Goal: Task Accomplishment & Management: Complete application form

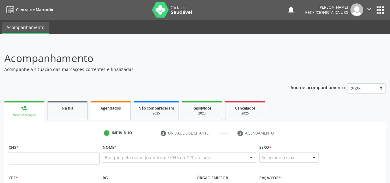
click at [118, 111] on link "Agendados" at bounding box center [111, 110] width 40 height 19
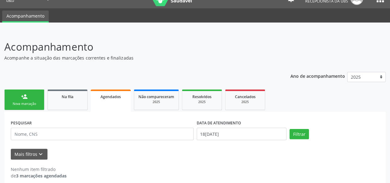
scroll to position [18, 0]
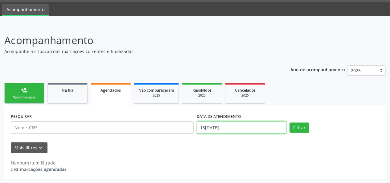
click at [235, 126] on input "18[DATE]" at bounding box center [242, 127] width 90 height 12
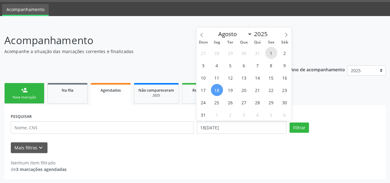
click at [270, 52] on span "1" at bounding box center [271, 53] width 12 height 12
type input "[DATE]"
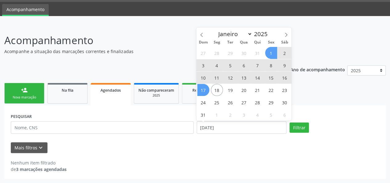
click at [208, 96] on div "27 28 29 30 31 1 2 3 4 5 6 7 8 9 10 11 12 13 14 15 16 17 18 19 20 21 22 23 24 2…" at bounding box center [243, 84] width 95 height 74
click at [217, 90] on span "18" at bounding box center [217, 90] width 12 height 12
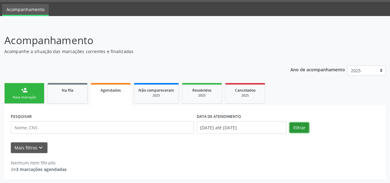
click at [302, 129] on button "Filtrar" at bounding box center [299, 127] width 19 height 10
click at [149, 95] on div "2025" at bounding box center [156, 95] width 36 height 5
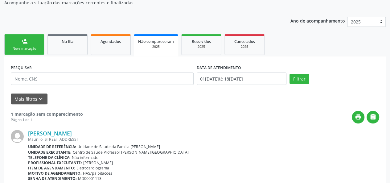
scroll to position [99, 0]
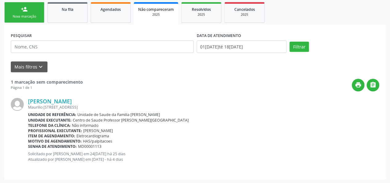
click at [90, 12] on ul "person_add Nova marcação Na fila Agendados Não compareceram 2025 Resolvidos 202…" at bounding box center [195, 13] width 382 height 24
click at [104, 14] on link "Agendados" at bounding box center [111, 12] width 40 height 21
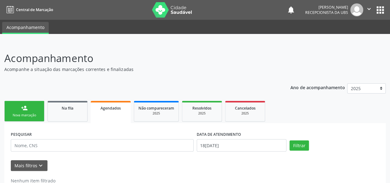
scroll to position [18, 0]
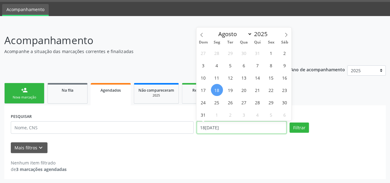
click at [230, 134] on input "18[DATE]" at bounding box center [242, 127] width 90 height 12
click at [274, 53] on span "1" at bounding box center [271, 53] width 12 height 12
type input "[DATE]"
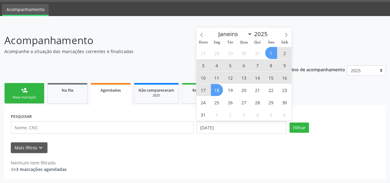
click at [214, 86] on span "18" at bounding box center [217, 90] width 12 height 12
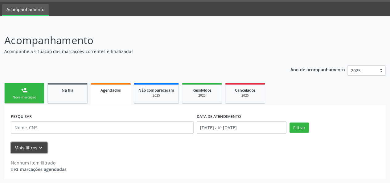
click at [39, 147] on icon "keyboard_arrow_down" at bounding box center [40, 147] width 7 height 7
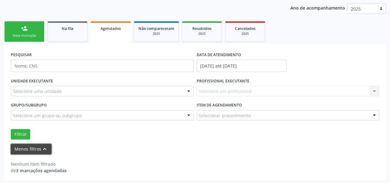
scroll to position [80, 0]
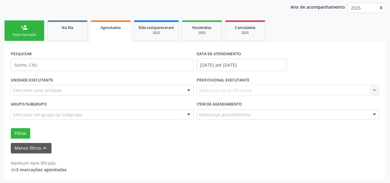
click at [45, 171] on strong "3 marcações agendadas" at bounding box center [41, 170] width 51 height 6
click at [16, 132] on button "Filtrar" at bounding box center [20, 133] width 19 height 10
click at [25, 145] on button "Menos filtros keyboard_arrow_up" at bounding box center [31, 148] width 41 height 11
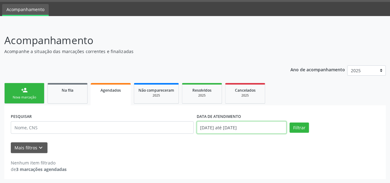
scroll to position [56, 0]
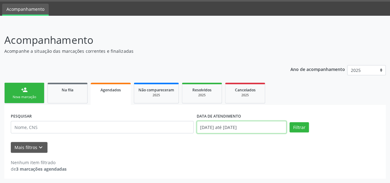
click at [240, 127] on body "Central de Marcação notifications [PERSON_NAME] Recepcionista da UBS  Configur…" at bounding box center [195, 73] width 390 height 183
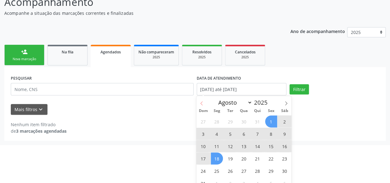
click at [203, 104] on icon at bounding box center [202, 103] width 4 height 4
select select "6"
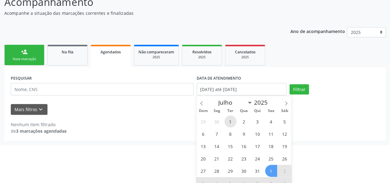
click at [227, 120] on span "1" at bounding box center [231, 121] width 12 height 12
type input "01[DATE]"
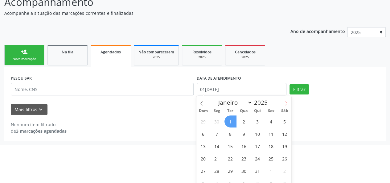
click at [289, 103] on span at bounding box center [286, 101] width 10 height 10
select select "7"
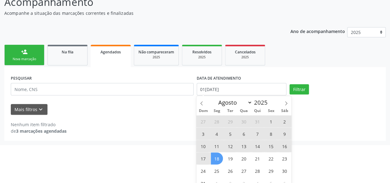
click at [221, 159] on span "18" at bounding box center [217, 158] width 12 height 12
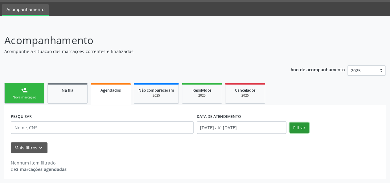
click at [296, 130] on button "Filtrar" at bounding box center [299, 127] width 19 height 10
click at [82, 101] on link "Na fila" at bounding box center [67, 93] width 40 height 21
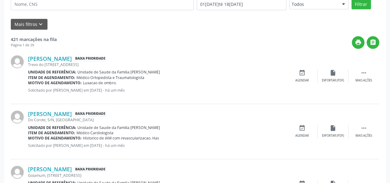
scroll to position [0, 0]
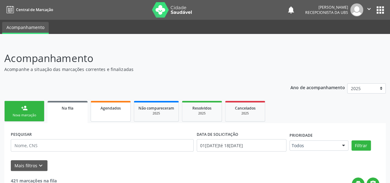
click at [100, 114] on link "Agendados" at bounding box center [111, 111] width 40 height 21
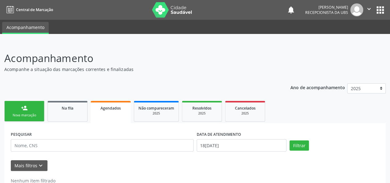
scroll to position [18, 0]
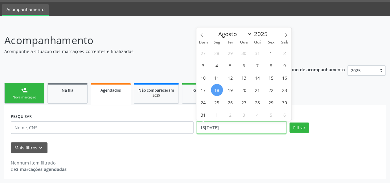
click at [238, 128] on input "18[DATE]" at bounding box center [242, 127] width 90 height 12
click at [203, 34] on icon at bounding box center [202, 35] width 4 height 4
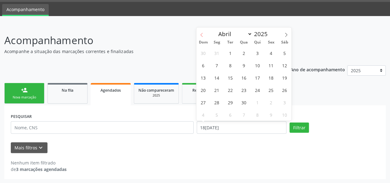
click at [203, 34] on icon at bounding box center [202, 35] width 4 height 4
select select "0"
click at [203, 34] on icon at bounding box center [202, 35] width 4 height 4
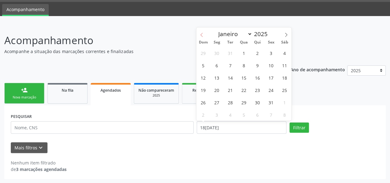
type input "2024"
click at [203, 34] on icon at bounding box center [202, 35] width 4 height 4
click at [286, 34] on icon at bounding box center [286, 35] width 4 height 4
select select "11"
click at [286, 34] on icon at bounding box center [286, 35] width 4 height 4
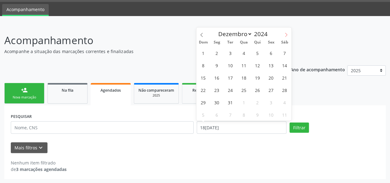
type input "2025"
select select "0"
click at [254, 51] on span "2" at bounding box center [258, 53] width 12 height 12
type input "02[DATE]"
click at [289, 33] on span at bounding box center [286, 32] width 10 height 10
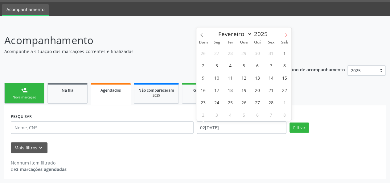
click at [289, 33] on span at bounding box center [286, 32] width 10 height 10
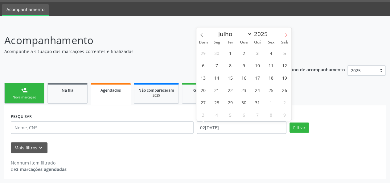
click at [289, 33] on span at bounding box center [286, 32] width 10 height 10
select select "7"
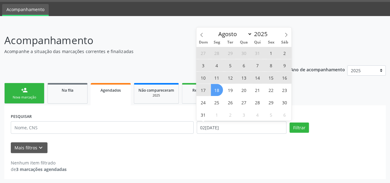
click at [217, 90] on span "18" at bounding box center [217, 90] width 12 height 12
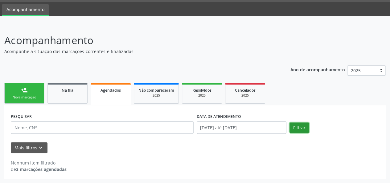
click at [298, 124] on button "Filtrar" at bounding box center [299, 127] width 19 height 10
click at [237, 130] on input "[DATE] até [DATE]" at bounding box center [242, 127] width 90 height 12
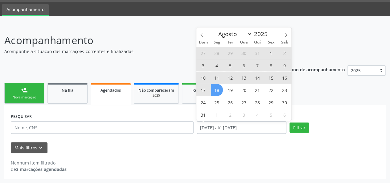
click at [273, 55] on span "1" at bounding box center [271, 53] width 12 height 12
type input "[DATE]"
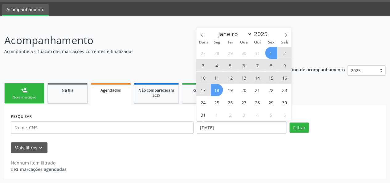
click at [219, 89] on span "18" at bounding box center [217, 90] width 12 height 12
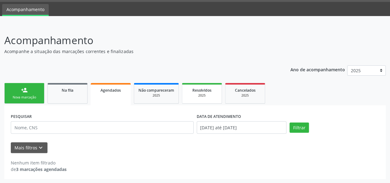
click at [199, 93] on div "2025" at bounding box center [202, 95] width 31 height 5
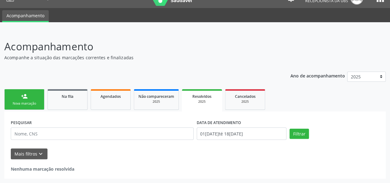
scroll to position [11, 0]
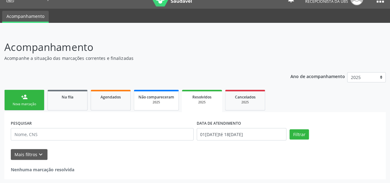
click at [166, 103] on div "2025" at bounding box center [156, 102] width 36 height 5
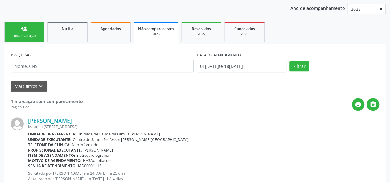
scroll to position [99, 0]
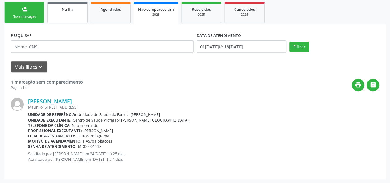
click at [66, 7] on span "Na fila" at bounding box center [68, 9] width 12 height 5
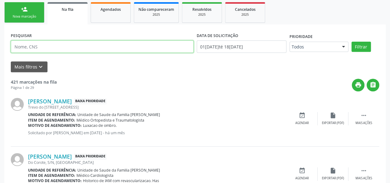
click at [61, 50] on input "text" at bounding box center [102, 46] width 183 height 12
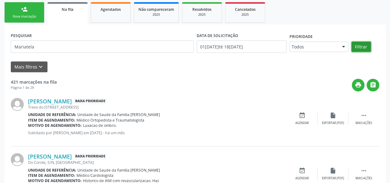
click at [358, 46] on button "Filtrar" at bounding box center [361, 47] width 19 height 10
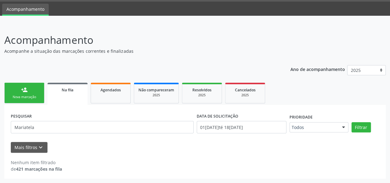
scroll to position [18, 0]
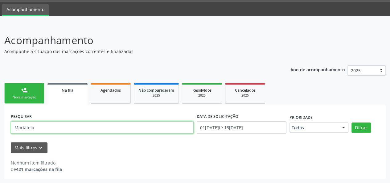
click at [28, 128] on input "Mariatela" at bounding box center [102, 127] width 183 height 12
click at [25, 128] on input "Mariatela" at bounding box center [102, 127] width 183 height 12
type input "Maristela"
click at [352, 122] on button "Filtrar" at bounding box center [361, 127] width 19 height 10
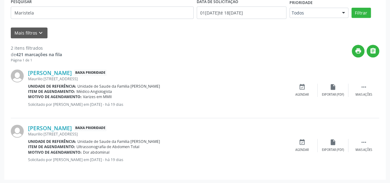
scroll to position [133, 0]
click at [68, 129] on link "[PERSON_NAME]" at bounding box center [50, 127] width 44 height 7
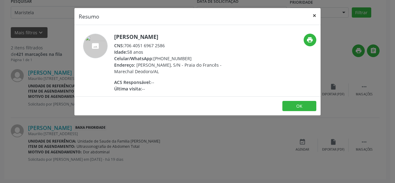
click at [313, 17] on button "×" at bounding box center [314, 15] width 12 height 15
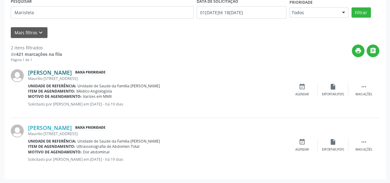
click at [72, 73] on link "[PERSON_NAME]" at bounding box center [50, 72] width 44 height 7
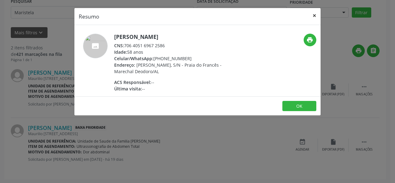
click at [313, 18] on button "×" at bounding box center [314, 15] width 12 height 15
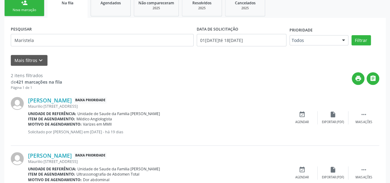
scroll to position [71, 0]
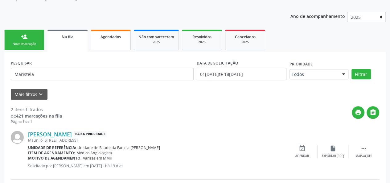
click at [106, 39] on span "Agendados" at bounding box center [111, 36] width 20 height 5
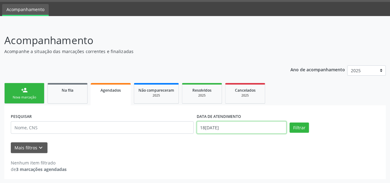
scroll to position [56, 0]
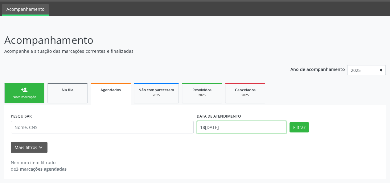
click at [223, 132] on body "Central de Marcação notifications [PERSON_NAME] Recepcionista da UBS  Configur…" at bounding box center [195, 73] width 390 height 183
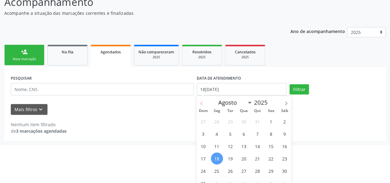
click at [200, 106] on span at bounding box center [201, 101] width 10 height 10
select select "6"
click at [228, 119] on span "1" at bounding box center [231, 121] width 12 height 12
type input "01[DATE]"
click at [288, 103] on icon at bounding box center [286, 103] width 4 height 4
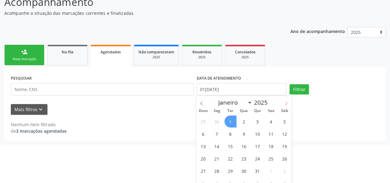
select select "7"
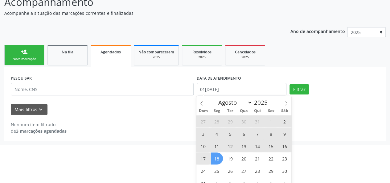
click at [219, 160] on span "18" at bounding box center [217, 158] width 12 height 12
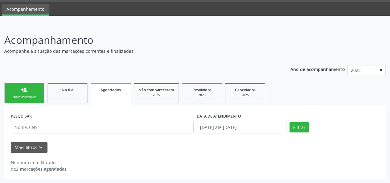
scroll to position [18, 0]
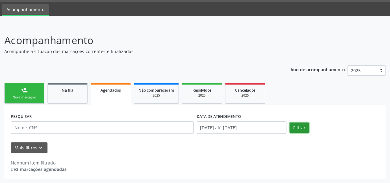
click at [300, 129] on button "Filtrar" at bounding box center [299, 127] width 19 height 10
click at [243, 95] on div "2025" at bounding box center [245, 95] width 31 height 5
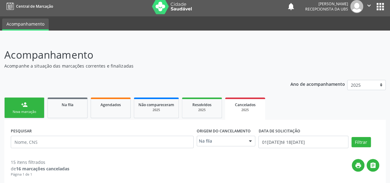
scroll to position [0, 0]
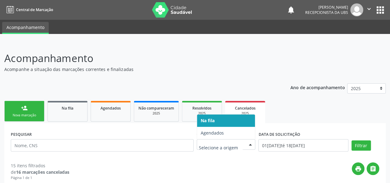
click at [249, 143] on div at bounding box center [250, 144] width 9 height 10
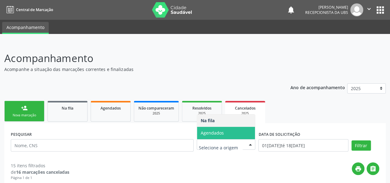
click at [214, 135] on span "Agendados" at bounding box center [212, 133] width 23 height 6
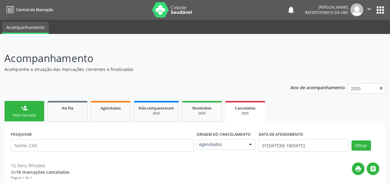
scroll to position [31, 0]
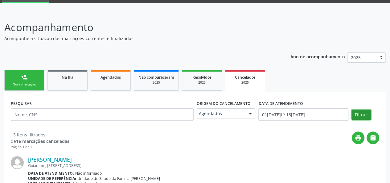
click at [364, 115] on button "Filtrar" at bounding box center [361, 114] width 19 height 10
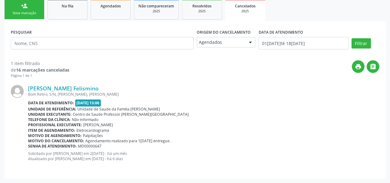
scroll to position [71, 0]
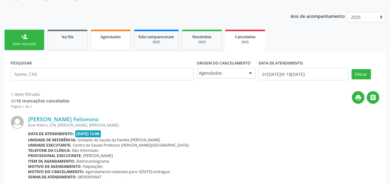
click at [106, 43] on link "Agendados" at bounding box center [111, 40] width 40 height 21
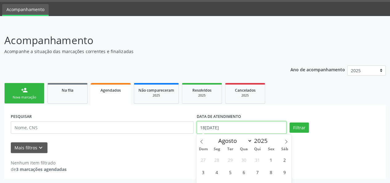
scroll to position [56, 0]
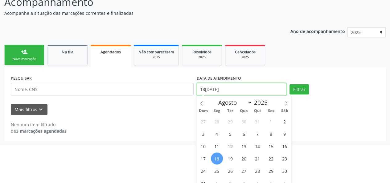
click at [246, 124] on body "Central de Marcação notifications [PERSON_NAME] Recepcionista da UBS  Configur…" at bounding box center [195, 35] width 390 height 183
click at [199, 100] on span at bounding box center [201, 101] width 10 height 10
select select "6"
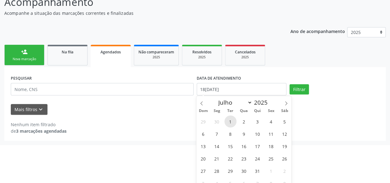
click at [228, 120] on span "1" at bounding box center [231, 121] width 12 height 12
type input "01[DATE]"
click at [284, 101] on icon at bounding box center [286, 103] width 4 height 4
select select "7"
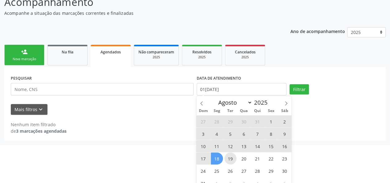
drag, startPoint x: 225, startPoint y: 158, endPoint x: 220, endPoint y: 158, distance: 5.3
click at [220, 158] on div "27 28 29 30 31 1 2 3 4 5 6 7 8 9 10 11 12 13 14 15 16 17 18 19 20 21 22 23 24 2…" at bounding box center [243, 152] width 95 height 74
click at [219, 158] on span "18" at bounding box center [217, 158] width 12 height 12
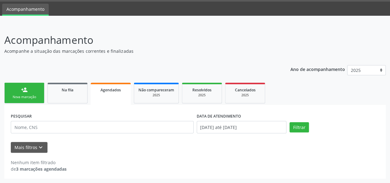
scroll to position [18, 0]
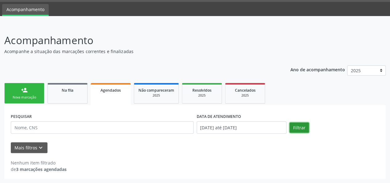
click at [295, 127] on button "Filtrar" at bounding box center [299, 127] width 19 height 10
click at [72, 87] on div "Na fila" at bounding box center [67, 90] width 31 height 6
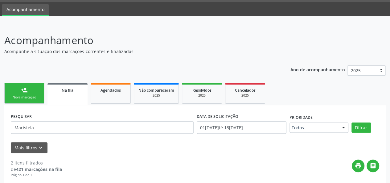
drag, startPoint x: 72, startPoint y: 86, endPoint x: 202, endPoint y: 150, distance: 144.4
click at [202, 150] on div "Mais filtros keyboard_arrow_down" at bounding box center [195, 147] width 372 height 11
drag, startPoint x: 85, startPoint y: 128, endPoint x: 0, endPoint y: 128, distance: 84.5
click at [0, 128] on div "Acompanhamento Acompanhe a situação das marcações correntes e finalizadas Relat…" at bounding box center [195, 162] width 390 height 274
drag, startPoint x: 7, startPoint y: 126, endPoint x: 132, endPoint y: 127, distance: 124.6
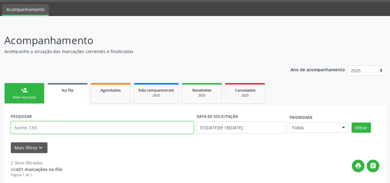
click at [132, 127] on input "text" at bounding box center [102, 127] width 183 height 12
paste input "702007336843280"
type input "702007336843280"
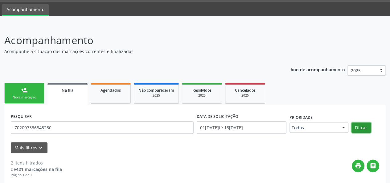
click at [365, 130] on button "Filtrar" at bounding box center [361, 127] width 19 height 10
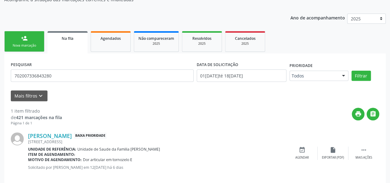
scroll to position [78, 0]
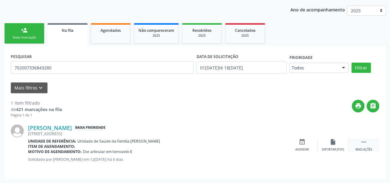
click at [366, 142] on icon "" at bounding box center [364, 141] width 7 height 7
click at [332, 141] on icon "edit" at bounding box center [333, 141] width 7 height 7
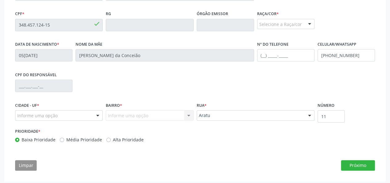
scroll to position [168, 0]
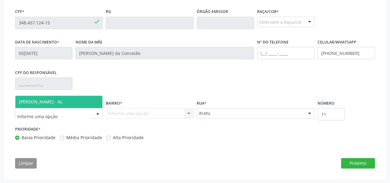
click at [47, 106] on span "[PERSON_NAME] - AL" at bounding box center [58, 102] width 87 height 12
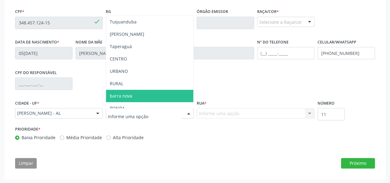
scroll to position [93, 0]
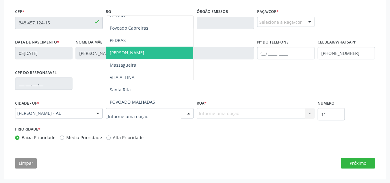
click at [134, 54] on span "[PERSON_NAME]" at bounding box center [149, 53] width 87 height 12
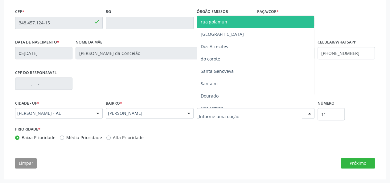
click at [246, 113] on div at bounding box center [256, 113] width 118 height 10
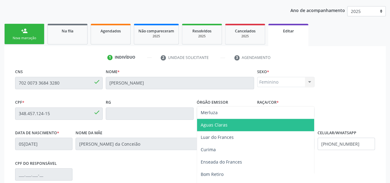
scroll to position [168, 0]
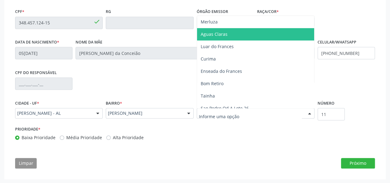
click at [244, 116] on input "text" at bounding box center [250, 116] width 103 height 12
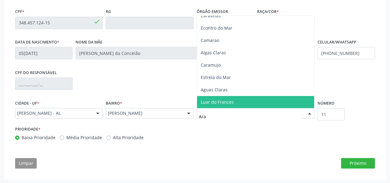
scroll to position [0, 0]
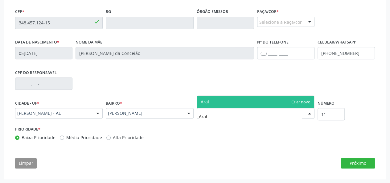
type input "Aratu"
click at [294, 98] on span "Aratu" at bounding box center [255, 102] width 117 height 12
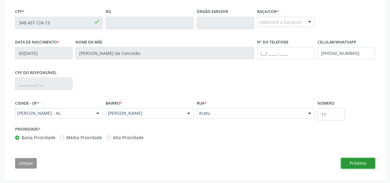
click at [351, 161] on button "Próximo" at bounding box center [358, 163] width 34 height 10
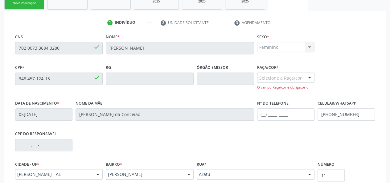
scroll to position [106, 0]
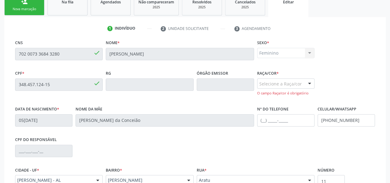
click at [307, 85] on div at bounding box center [309, 84] width 9 height 10
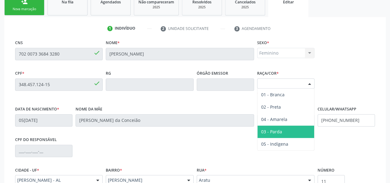
click at [279, 129] on span "03 - Parda" at bounding box center [271, 132] width 21 height 6
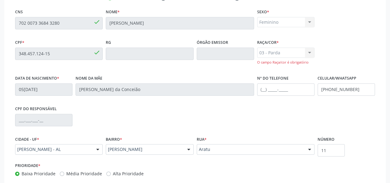
scroll to position [168, 0]
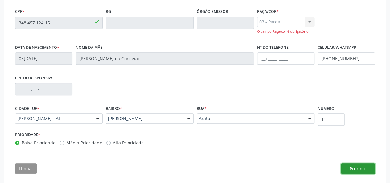
click at [359, 165] on button "Próximo" at bounding box center [358, 168] width 34 height 10
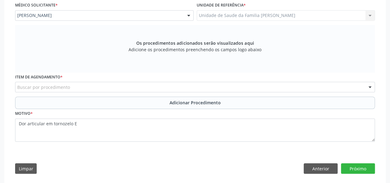
click at [73, 85] on div "Buscar por procedimento" at bounding box center [195, 87] width 360 height 10
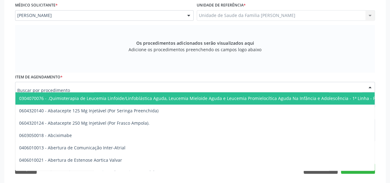
click at [72, 84] on input "text" at bounding box center [189, 90] width 345 height 12
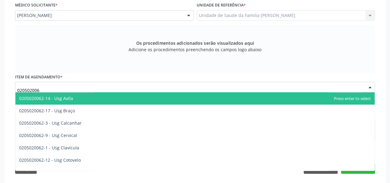
type input "0205020062"
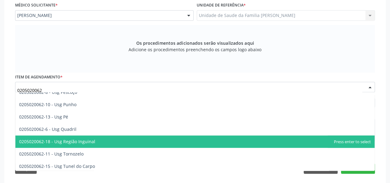
scroll to position [155, 0]
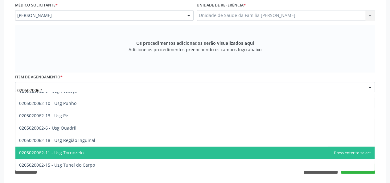
click at [100, 152] on span "0205020062-11 - Usg Tornozelo" at bounding box center [194, 153] width 359 height 12
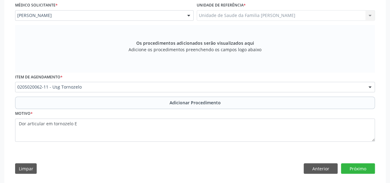
click at [200, 94] on div "Item de agendamento * 0205020062-11 - Usg Tornozelo 0304070076 - .Quimioterapia…" at bounding box center [195, 84] width 363 height 24
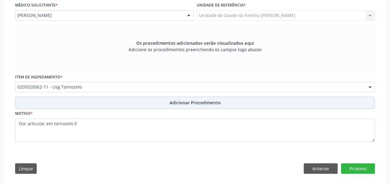
click at [198, 98] on button "Adicionar Procedimento" at bounding box center [195, 103] width 360 height 12
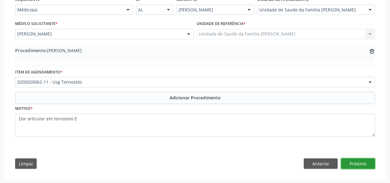
click at [355, 166] on button "Próximo" at bounding box center [358, 163] width 34 height 10
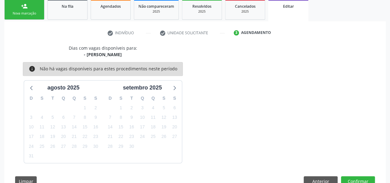
scroll to position [120, 0]
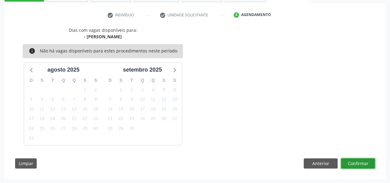
click at [359, 164] on button "Confirmar" at bounding box center [358, 163] width 34 height 10
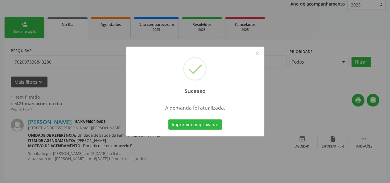
scroll to position [31, 0]
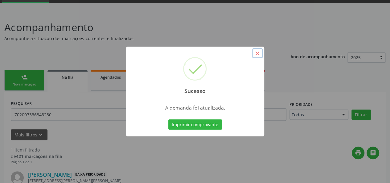
click at [259, 51] on button "×" at bounding box center [257, 53] width 10 height 10
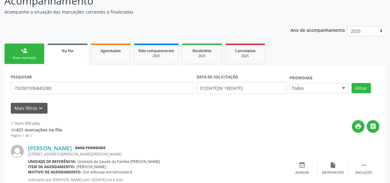
scroll to position [83, 0]
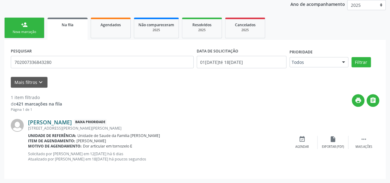
click at [72, 120] on link "[PERSON_NAME]" at bounding box center [50, 122] width 44 height 7
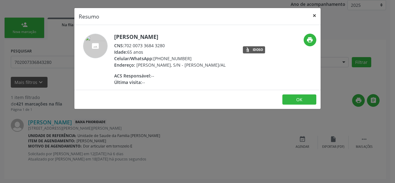
click at [315, 12] on button "×" at bounding box center [314, 15] width 12 height 15
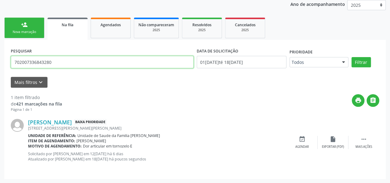
drag, startPoint x: 76, startPoint y: 64, endPoint x: 0, endPoint y: 71, distance: 75.8
click at [0, 71] on div "Acompanhamento Acompanhe a situação das marcações correntes e finalizadas Relat…" at bounding box center [195, 71] width 390 height 224
click at [352, 57] on button "Filtrar" at bounding box center [361, 62] width 19 height 10
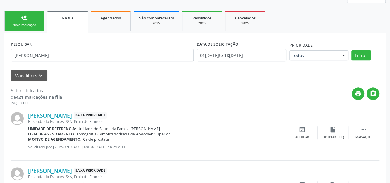
scroll to position [0, 0]
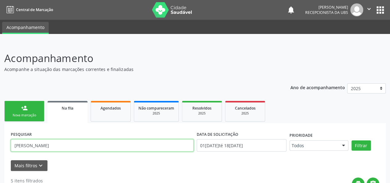
drag, startPoint x: 45, startPoint y: 142, endPoint x: 16, endPoint y: 143, distance: 29.3
click at [16, 143] on input "[PERSON_NAME]" at bounding box center [102, 145] width 183 height 12
type input "Abselao"
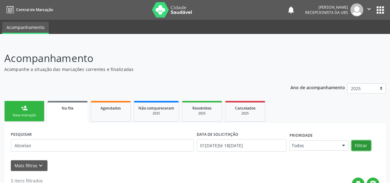
click at [363, 146] on button "Filtrar" at bounding box center [361, 145] width 19 height 10
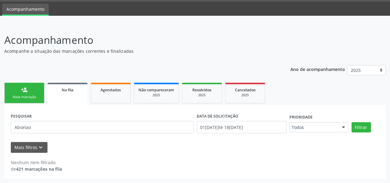
scroll to position [18, 0]
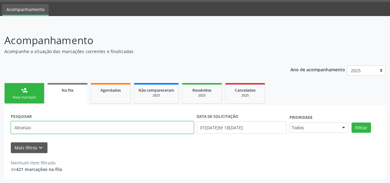
drag, startPoint x: 26, startPoint y: 120, endPoint x: 0, endPoint y: 116, distance: 26.3
click at [0, 116] on div "Acompanhamento Acompanhe a situação das marcações correntes e finalizadas Relat…" at bounding box center [195, 104] width 390 height 159
paste input "703207633006096"
type input "703207633006096"
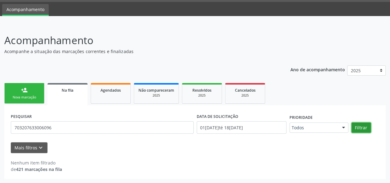
click at [358, 123] on button "Filtrar" at bounding box center [361, 127] width 19 height 10
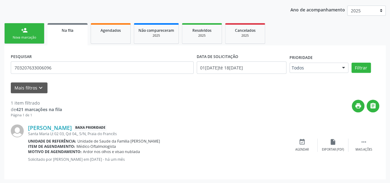
scroll to position [78, 0]
click at [72, 127] on link "[PERSON_NAME]" at bounding box center [50, 127] width 44 height 7
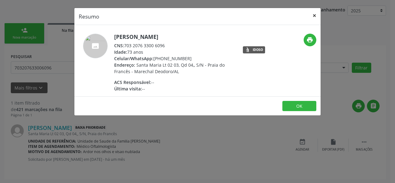
click at [315, 14] on button "×" at bounding box center [314, 15] width 12 height 15
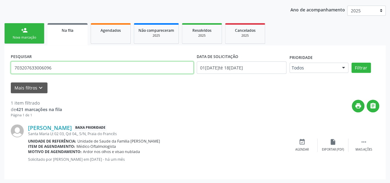
drag, startPoint x: 76, startPoint y: 70, endPoint x: 0, endPoint y: 77, distance: 76.8
click at [0, 77] on div "Acompanhamento Acompanhe a situação das marcações correntes e finalizadas Relat…" at bounding box center [195, 74] width 390 height 219
type input "708803703608210"
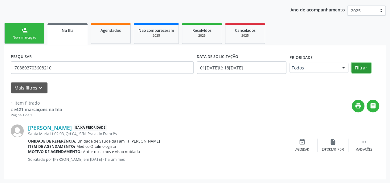
click at [365, 67] on button "Filtrar" at bounding box center [361, 68] width 19 height 10
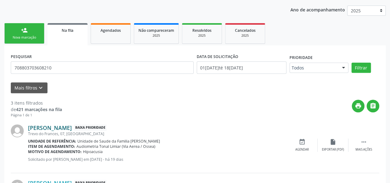
click at [72, 126] on link "[PERSON_NAME]" at bounding box center [50, 127] width 44 height 7
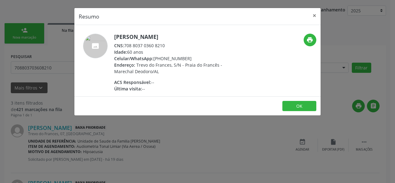
drag, startPoint x: 170, startPoint y: 45, endPoint x: 131, endPoint y: 41, distance: 39.7
click at [131, 41] on div "[PERSON_NAME] CNS: 708 8037 0360 8210 Idade: 60 anos Celular/WhatsApp: [PHONE_N…" at bounding box center [174, 63] width 120 height 58
drag, startPoint x: 190, startPoint y: 34, endPoint x: 114, endPoint y: 33, distance: 76.5
click at [109, 32] on div "[PERSON_NAME] CNS: 708 8037 0360 8210 Idade: 60 anos Celular/WhatsApp: [PHONE_N…" at bounding box center [197, 60] width 246 height 71
click at [122, 34] on h5 "[PERSON_NAME]" at bounding box center [174, 37] width 120 height 6
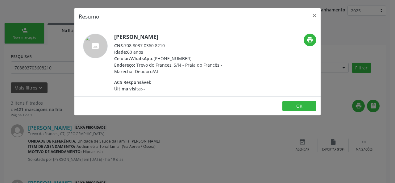
click at [122, 34] on h5 "[PERSON_NAME]" at bounding box center [174, 37] width 120 height 6
click at [131, 37] on h5 "[PERSON_NAME]" at bounding box center [174, 37] width 120 height 6
drag, startPoint x: 194, startPoint y: 36, endPoint x: 115, endPoint y: 39, distance: 79.6
click at [115, 39] on h5 "[PERSON_NAME]" at bounding box center [174, 37] width 120 height 6
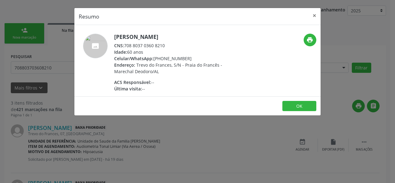
copy h5 "[PERSON_NAME]"
click at [316, 16] on button "×" at bounding box center [314, 15] width 12 height 15
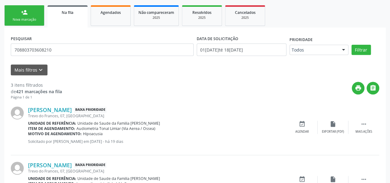
scroll to position [96, 0]
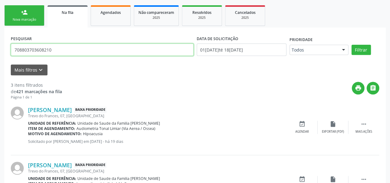
drag, startPoint x: 52, startPoint y: 46, endPoint x: 0, endPoint y: 56, distance: 52.8
click at [0, 56] on div "Acompanhamento Acompanhe a situação das marcações correntes e finalizadas Relat…" at bounding box center [195, 111] width 390 height 329
type input "[PERSON_NAME]"
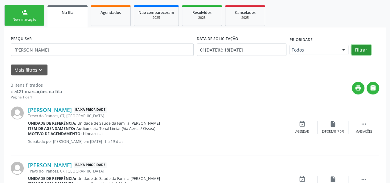
click at [362, 49] on button "Filtrar" at bounding box center [361, 50] width 19 height 10
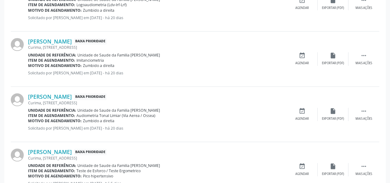
scroll to position [281, 0]
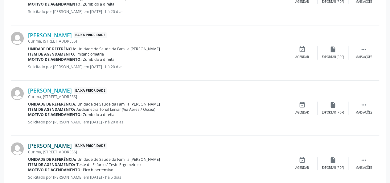
click at [62, 147] on link "[PERSON_NAME]" at bounding box center [50, 145] width 44 height 7
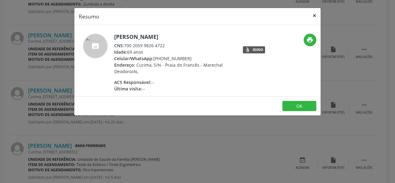
click at [315, 14] on button "×" at bounding box center [314, 15] width 12 height 15
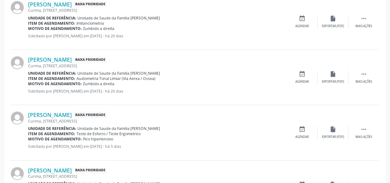
scroll to position [342, 0]
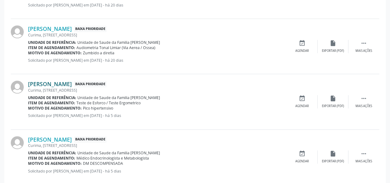
click at [60, 84] on link "[PERSON_NAME]" at bounding box center [50, 83] width 44 height 7
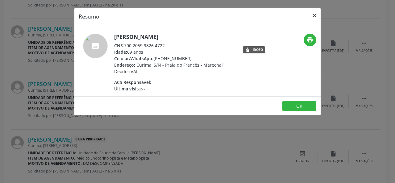
drag, startPoint x: 317, startPoint y: 14, endPoint x: 308, endPoint y: 15, distance: 9.0
click at [316, 14] on button "×" at bounding box center [314, 15] width 12 height 15
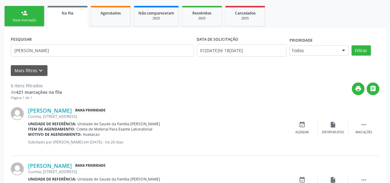
scroll to position [14, 0]
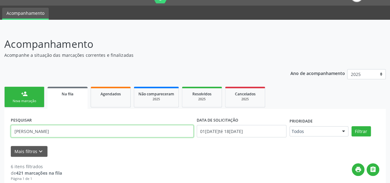
drag, startPoint x: 45, startPoint y: 134, endPoint x: 0, endPoint y: 132, distance: 44.8
type input "[PERSON_NAME]"
click at [352, 126] on button "Filtrar" at bounding box center [361, 131] width 19 height 10
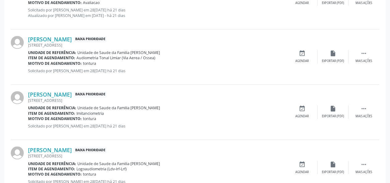
scroll to position [438, 0]
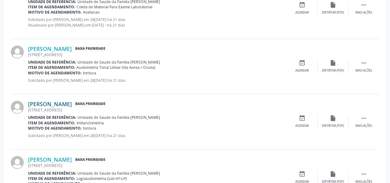
click at [72, 105] on link "[PERSON_NAME]" at bounding box center [50, 104] width 44 height 7
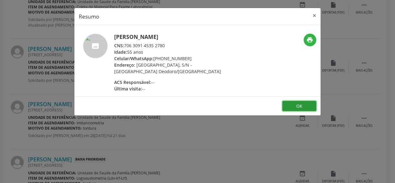
click at [305, 106] on button "OK" at bounding box center [299, 106] width 34 height 10
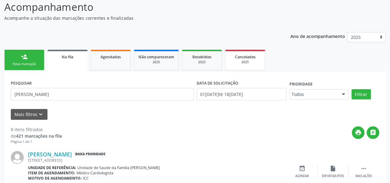
scroll to position [6, 0]
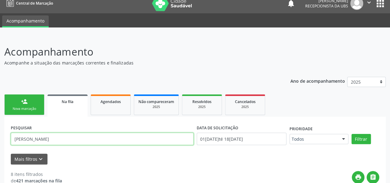
drag, startPoint x: 43, startPoint y: 136, endPoint x: 0, endPoint y: 134, distance: 42.9
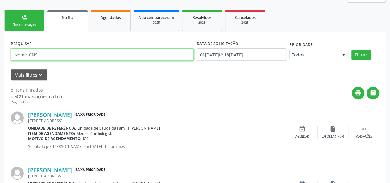
scroll to position [93, 0]
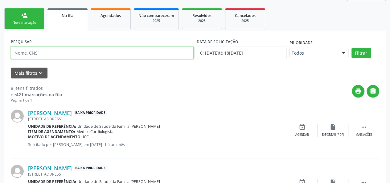
click at [55, 52] on input "text" at bounding box center [102, 53] width 183 height 12
click at [352, 48] on button "Filtrar" at bounding box center [361, 53] width 19 height 10
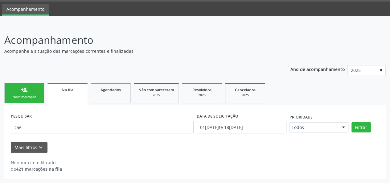
scroll to position [18, 0]
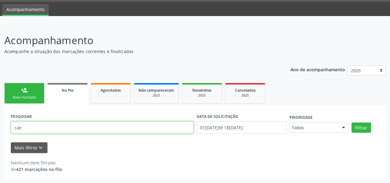
click at [23, 129] on input "cae" at bounding box center [102, 127] width 183 height 12
type input "[PERSON_NAME]"
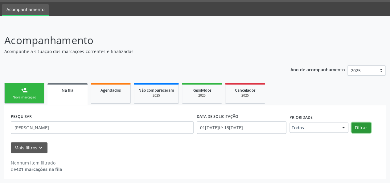
click at [355, 130] on button "Filtrar" at bounding box center [361, 127] width 19 height 10
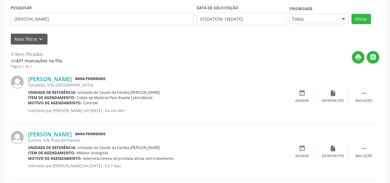
scroll to position [34, 0]
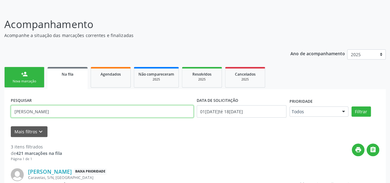
drag, startPoint x: 54, startPoint y: 110, endPoint x: 0, endPoint y: 108, distance: 53.7
click at [0, 110] on div "Acompanhamento Acompanhe a situação das marcações correntes e finalizadas Relat…" at bounding box center [195, 173] width 390 height 329
type input "roseli"
click at [352, 106] on button "Filtrar" at bounding box center [361, 111] width 19 height 10
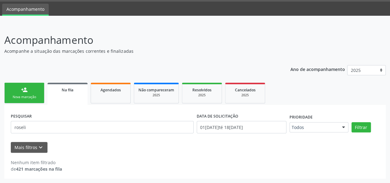
scroll to position [18, 0]
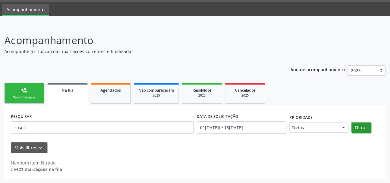
click at [369, 125] on button "Filtrar" at bounding box center [361, 127] width 19 height 10
click at [104, 89] on span "Agendados" at bounding box center [111, 90] width 20 height 5
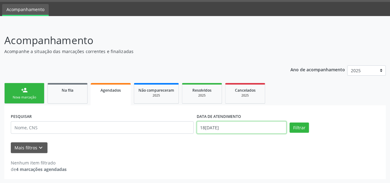
click at [220, 127] on input "18[DATE]" at bounding box center [242, 127] width 90 height 12
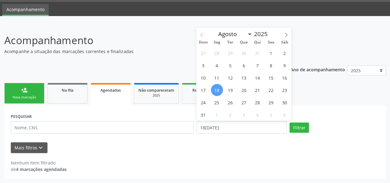
click at [203, 34] on icon at bounding box center [202, 35] width 4 height 4
select select "6"
click at [233, 52] on span "1" at bounding box center [231, 53] width 12 height 12
type input "01[DATE]"
click at [288, 32] on span at bounding box center [286, 32] width 10 height 10
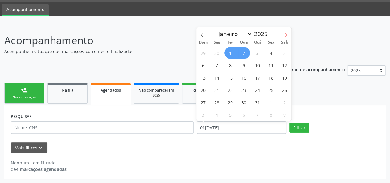
select select "7"
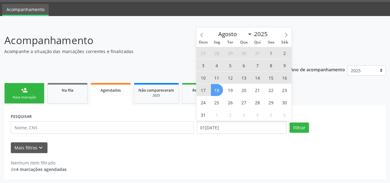
click at [220, 91] on span "18" at bounding box center [217, 90] width 12 height 12
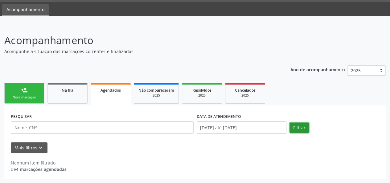
click at [296, 123] on button "Filtrar" at bounding box center [299, 127] width 19 height 10
click at [303, 132] on button "Filtrar" at bounding box center [299, 127] width 19 height 10
click at [60, 96] on link "Na fila" at bounding box center [67, 93] width 40 height 21
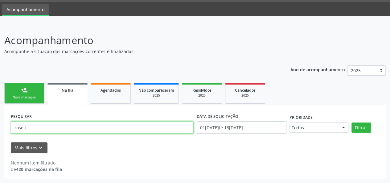
drag, startPoint x: 37, startPoint y: 126, endPoint x: 0, endPoint y: 124, distance: 37.4
click at [0, 124] on div "Acompanhamento Acompanhe a situação das marcações correntes e finalizadas Relat…" at bounding box center [195, 104] width 390 height 159
type input "[PERSON_NAME]"
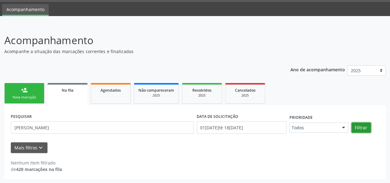
click at [363, 130] on button "Filtrar" at bounding box center [361, 127] width 19 height 10
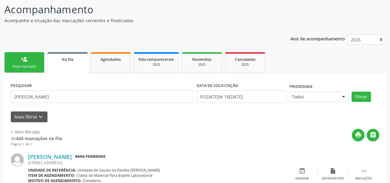
scroll to position [78, 0]
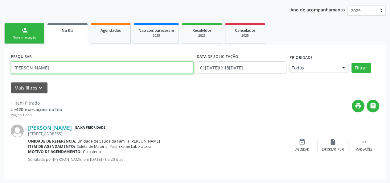
drag, startPoint x: 52, startPoint y: 69, endPoint x: 0, endPoint y: 56, distance: 53.3
click at [0, 56] on div "Acompanhamento Acompanhe a situação das marcações correntes e finalizadas Relat…" at bounding box center [195, 74] width 390 height 219
click at [352, 63] on button "Filtrar" at bounding box center [361, 68] width 19 height 10
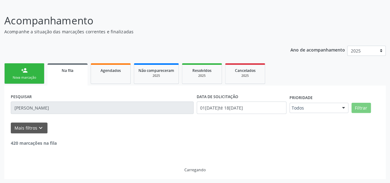
scroll to position [18, 0]
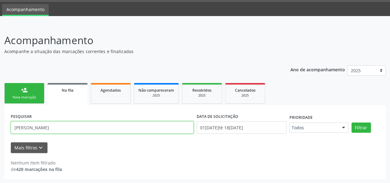
click at [21, 132] on input "[PERSON_NAME]" at bounding box center [102, 127] width 183 height 12
type input "Boner"
click at [352, 122] on button "Filtrar" at bounding box center [361, 127] width 19 height 10
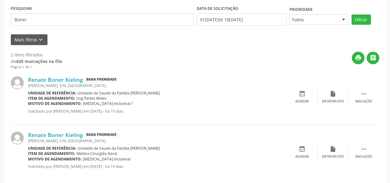
scroll to position [133, 0]
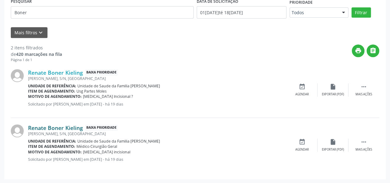
click at [67, 124] on link "Renate Boner Kieling" at bounding box center [55, 127] width 55 height 7
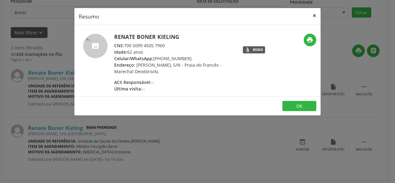
click at [317, 12] on button "×" at bounding box center [314, 15] width 12 height 15
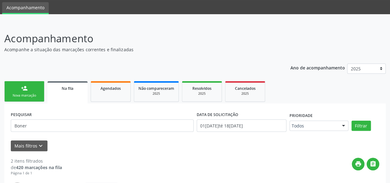
scroll to position [10, 0]
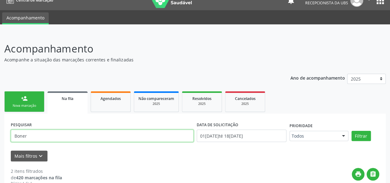
drag, startPoint x: 35, startPoint y: 135, endPoint x: 1, endPoint y: 135, distance: 34.2
click at [2, 135] on div "Acompanhamento Acompanhe a situação das marcações correntes e finalizadas Relat…" at bounding box center [195, 170] width 390 height 274
type input "[PERSON_NAME]"
click at [352, 131] on button "Filtrar" at bounding box center [361, 136] width 19 height 10
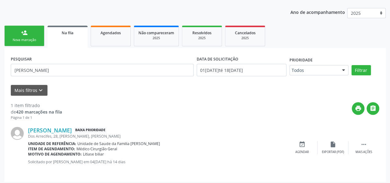
scroll to position [78, 0]
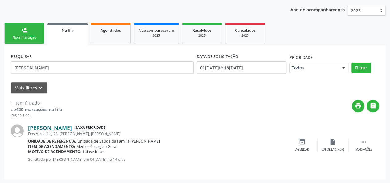
click at [72, 127] on link "[PERSON_NAME]" at bounding box center [50, 127] width 44 height 7
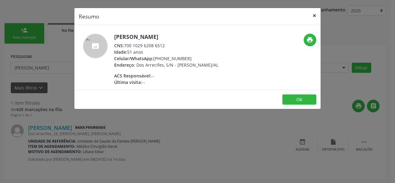
click at [314, 18] on button "×" at bounding box center [314, 15] width 12 height 15
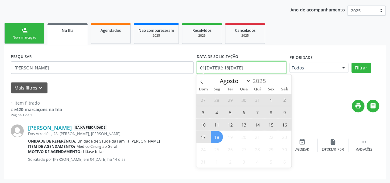
click at [253, 68] on input "01[DATE]té 18[DATE]" at bounding box center [242, 67] width 90 height 12
click at [267, 98] on span "1" at bounding box center [271, 100] width 12 height 12
type input "[DATE]"
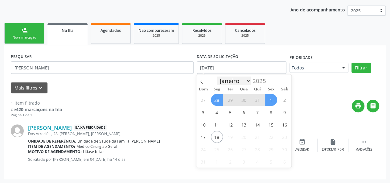
click at [248, 77] on select "Janeiro Fevereiro Março Abril Maio Junho Julho Agosto" at bounding box center [234, 80] width 34 height 9
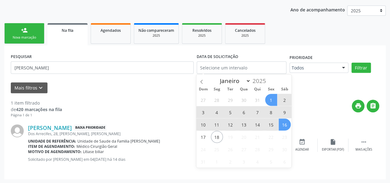
click at [174, 98] on div "1 item filtrado de 420 marcações na fila Página 1 de 1 print  [PERSON_NAME] Ba…" at bounding box center [195, 133] width 369 height 80
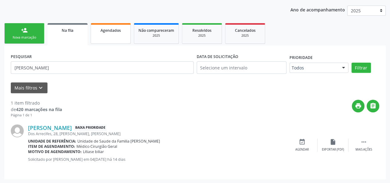
click at [106, 28] on span "Agendados" at bounding box center [111, 30] width 20 height 5
select select "7"
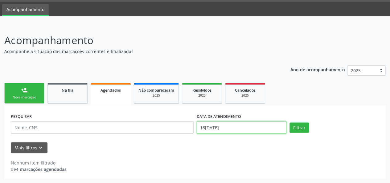
scroll to position [56, 0]
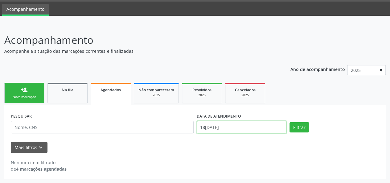
click at [223, 128] on body "Central de Marcação notifications [PERSON_NAME] Recepcionista da UBS  Configur…" at bounding box center [195, 73] width 390 height 183
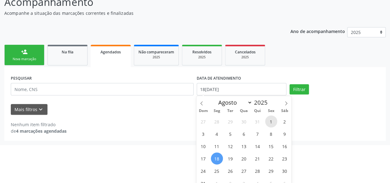
click at [272, 122] on span "1" at bounding box center [271, 121] width 12 height 12
type input "[DATE]"
click at [284, 101] on icon at bounding box center [286, 103] width 4 height 4
select select "8"
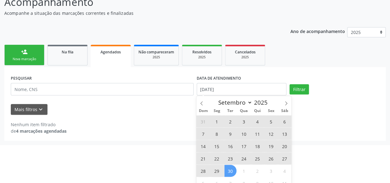
click at [225, 173] on span "30" at bounding box center [231, 171] width 12 height 12
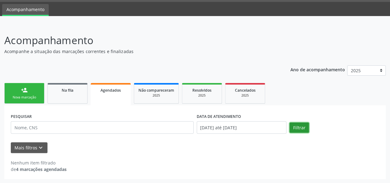
click at [296, 126] on button "Filtrar" at bounding box center [299, 127] width 19 height 10
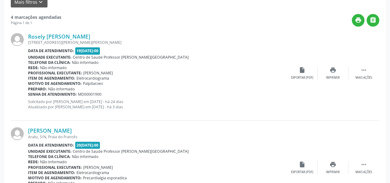
scroll to position [85, 0]
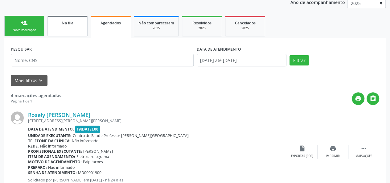
click at [76, 35] on link "Na fila" at bounding box center [67, 26] width 40 height 21
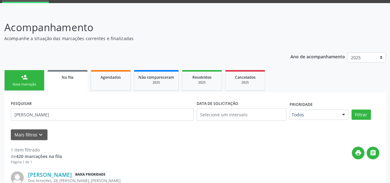
scroll to position [78, 0]
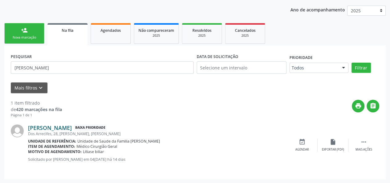
click at [72, 126] on link "[PERSON_NAME]" at bounding box center [50, 127] width 44 height 7
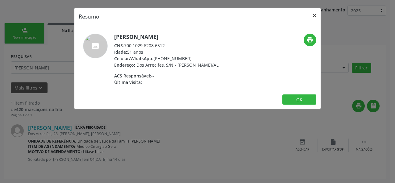
click at [315, 12] on button "×" at bounding box center [314, 15] width 12 height 15
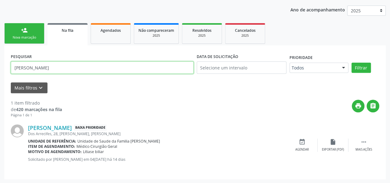
drag, startPoint x: 69, startPoint y: 71, endPoint x: 8, endPoint y: 76, distance: 60.7
click at [8, 76] on div "PESQUISAR [PERSON_NAME] DATA DE SOLICITAÇÃO Prioridade Todos Todos Baixa Priori…" at bounding box center [195, 112] width 382 height 134
type input "[PERSON_NAME]"
click at [352, 63] on button "Filtrar" at bounding box center [361, 68] width 19 height 10
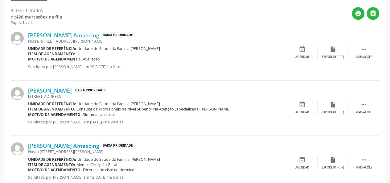
scroll to position [188, 0]
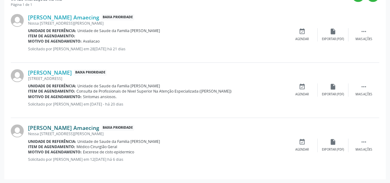
click at [79, 128] on link "[PERSON_NAME] Amaecing" at bounding box center [63, 127] width 71 height 7
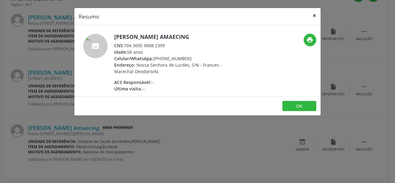
click at [316, 13] on button "×" at bounding box center [314, 15] width 12 height 15
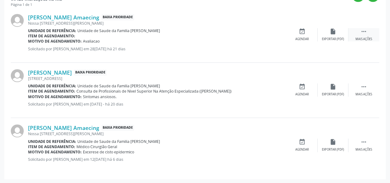
click at [362, 29] on icon "" at bounding box center [364, 31] width 7 height 7
click at [43, 20] on link "[PERSON_NAME] Amaecing" at bounding box center [63, 17] width 71 height 7
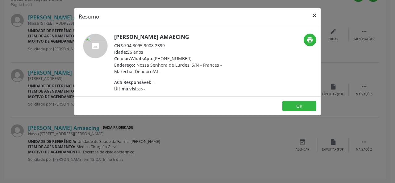
click at [316, 11] on button "×" at bounding box center [314, 15] width 12 height 15
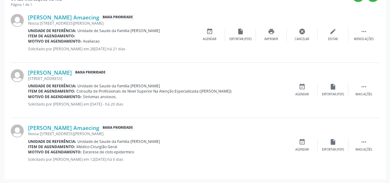
scroll to position [96, 0]
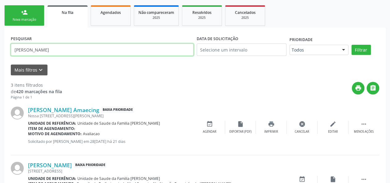
drag, startPoint x: 57, startPoint y: 51, endPoint x: 0, endPoint y: 40, distance: 57.8
click at [0, 40] on div "Acompanhamento Acompanhe a situação das marcações correntes e finalizadas Relat…" at bounding box center [195, 111] width 390 height 329
type input "gomides"
click at [352, 45] on button "Filtrar" at bounding box center [361, 50] width 19 height 10
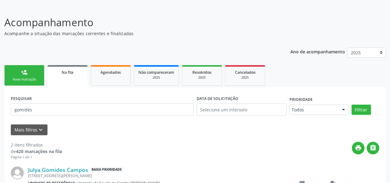
scroll to position [10, 0]
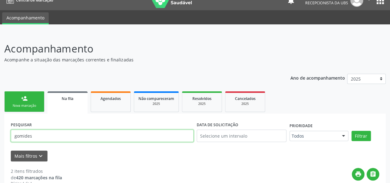
drag, startPoint x: 35, startPoint y: 132, endPoint x: 0, endPoint y: 156, distance: 41.7
click at [0, 150] on div "Acompanhamento Acompanhe a situação das marcações correntes e finalizadas Relat…" at bounding box center [195, 170] width 390 height 274
type input "[PERSON_NAME]"
click at [352, 131] on button "Filtrar" at bounding box center [361, 136] width 19 height 10
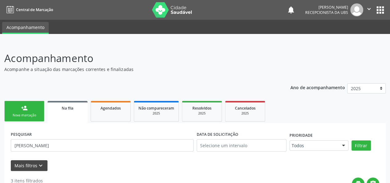
scroll to position [0, 0]
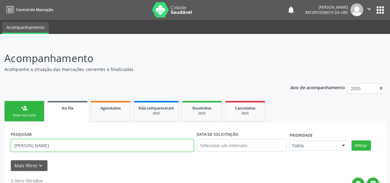
drag, startPoint x: 17, startPoint y: 146, endPoint x: 9, endPoint y: 145, distance: 7.7
click at [9, 145] on div "PESQUISAR [PERSON_NAME]" at bounding box center [102, 143] width 186 height 26
type input "Elen"
click at [352, 140] on button "Filtrar" at bounding box center [361, 145] width 19 height 10
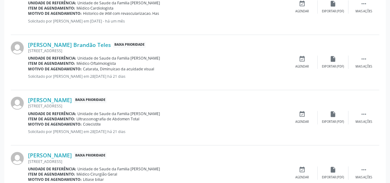
scroll to position [243, 0]
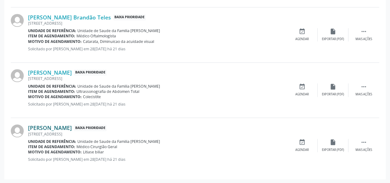
click at [60, 129] on link "[PERSON_NAME]" at bounding box center [50, 127] width 44 height 7
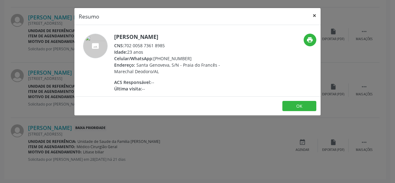
click at [317, 14] on button "×" at bounding box center [314, 15] width 12 height 15
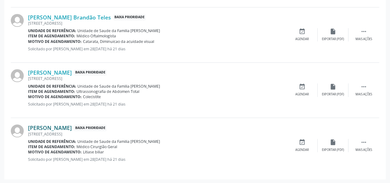
click at [72, 125] on link "[PERSON_NAME]" at bounding box center [50, 127] width 44 height 7
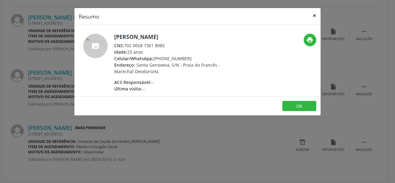
click at [317, 14] on button "×" at bounding box center [314, 15] width 12 height 15
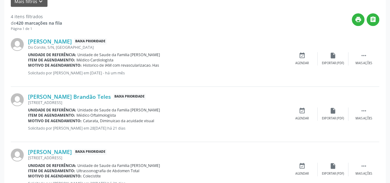
scroll to position [120, 0]
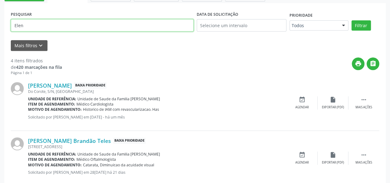
drag, startPoint x: 47, startPoint y: 28, endPoint x: 0, endPoint y: 33, distance: 47.1
click at [0, 33] on div "Acompanhamento Acompanhe a situação das marcações correntes e finalizadas Relat…" at bounding box center [195, 115] width 390 height 384
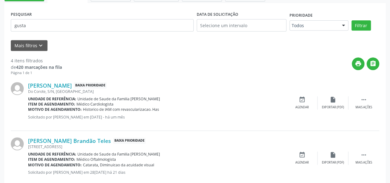
click at [0, 33] on div "Acompanhamento Acompanhe a situação das marcações correntes e finalizadas Relat…" at bounding box center [195, 115] width 390 height 384
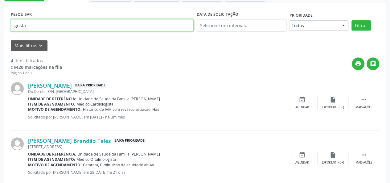
click at [51, 31] on input "gusta" at bounding box center [102, 25] width 183 height 12
type input "[PERSON_NAME]"
click at [352, 20] on button "Filtrar" at bounding box center [361, 25] width 19 height 10
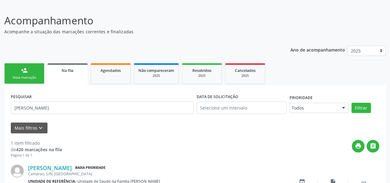
scroll to position [78, 0]
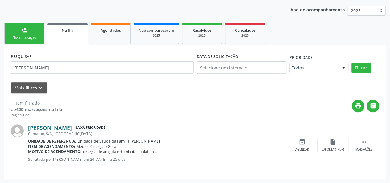
click at [72, 126] on link "[PERSON_NAME]" at bounding box center [50, 127] width 44 height 7
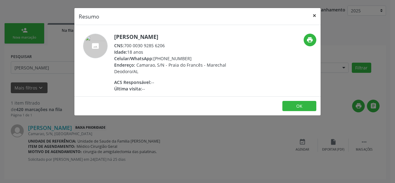
click at [314, 15] on button "×" at bounding box center [314, 15] width 12 height 15
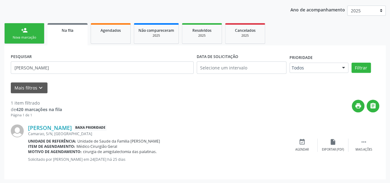
drag, startPoint x: 44, startPoint y: 74, endPoint x: 0, endPoint y: 80, distance: 44.9
click at [0, 79] on div "Acompanhamento Acompanhe a situação das marcações correntes e finalizadas Relat…" at bounding box center [195, 74] width 390 height 219
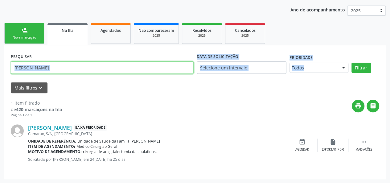
click at [55, 64] on input "[PERSON_NAME]" at bounding box center [102, 67] width 183 height 12
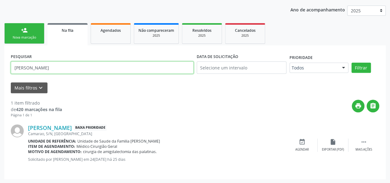
drag, startPoint x: 46, startPoint y: 66, endPoint x: 1, endPoint y: 75, distance: 45.5
click at [1, 75] on div "Acompanhamento Acompanhe a situação das marcações correntes e finalizadas Relat…" at bounding box center [195, 74] width 390 height 219
type input "Edilma"
click at [352, 63] on button "Filtrar" at bounding box center [361, 68] width 19 height 10
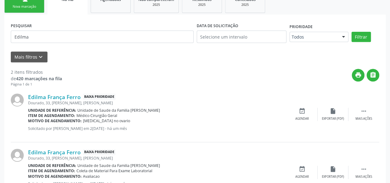
scroll to position [138, 0]
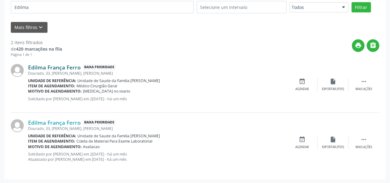
click at [72, 65] on link "Edilma França Ferro" at bounding box center [54, 67] width 53 height 7
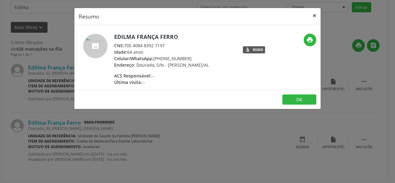
click at [313, 15] on button "×" at bounding box center [314, 15] width 12 height 15
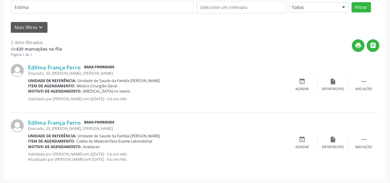
scroll to position [76, 0]
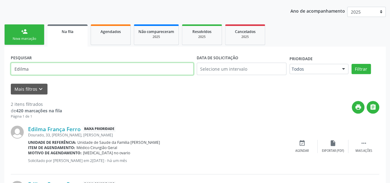
drag, startPoint x: 42, startPoint y: 70, endPoint x: 0, endPoint y: 71, distance: 41.6
click at [0, 71] on div "Acompanhamento Acompanhe a situação das marcações correntes e finalizadas Relat…" at bounding box center [195, 105] width 390 height 279
click at [352, 64] on button "Filtrar" at bounding box center [361, 69] width 19 height 10
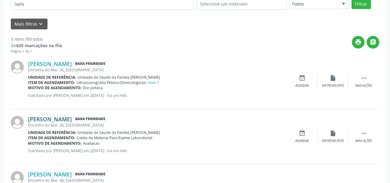
scroll to position [169, 0]
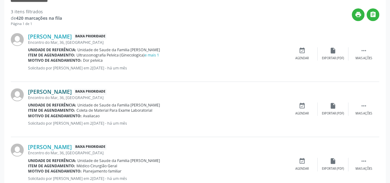
click at [72, 91] on link "[PERSON_NAME]" at bounding box center [50, 91] width 44 height 7
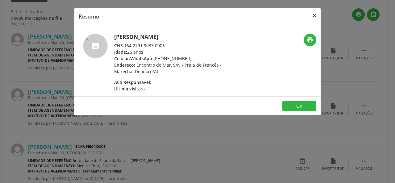
click at [315, 15] on button "×" at bounding box center [314, 15] width 12 height 15
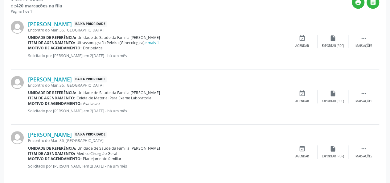
scroll to position [188, 0]
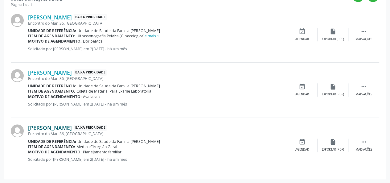
click at [72, 126] on link "[PERSON_NAME]" at bounding box center [50, 127] width 44 height 7
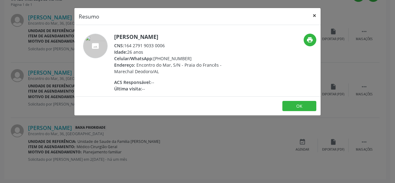
click at [316, 15] on button "×" at bounding box center [314, 15] width 12 height 15
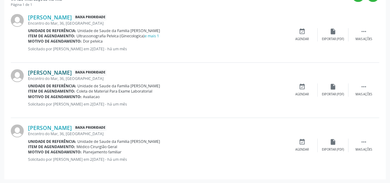
click at [72, 75] on link "[PERSON_NAME]" at bounding box center [50, 72] width 44 height 7
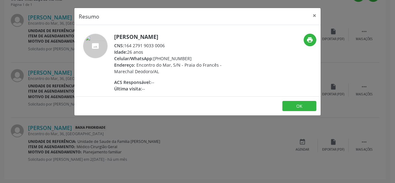
drag, startPoint x: 167, startPoint y: 44, endPoint x: 124, endPoint y: 46, distance: 42.6
click at [124, 46] on div "CNS: 164 2791 9033 0006" at bounding box center [174, 45] width 120 height 6
copy div "164 2791 9033 0006"
click at [317, 16] on button "×" at bounding box center [314, 15] width 12 height 15
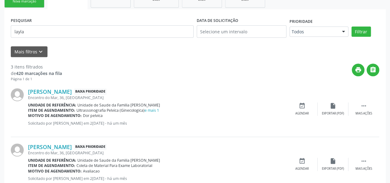
scroll to position [34, 0]
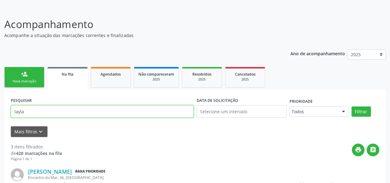
drag, startPoint x: 30, startPoint y: 109, endPoint x: 10, endPoint y: 113, distance: 20.4
click at [15, 111] on input "layla" at bounding box center [102, 111] width 183 height 12
type input "l"
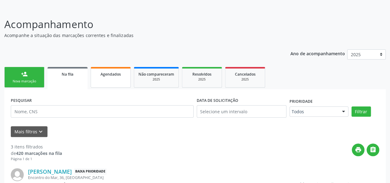
click at [114, 80] on link "Agendados" at bounding box center [111, 77] width 40 height 21
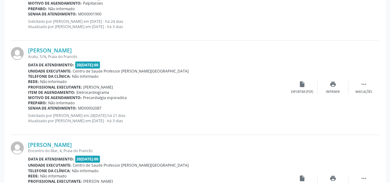
scroll to position [254, 0]
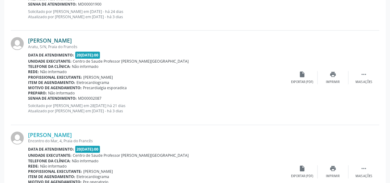
click at [60, 41] on link "[PERSON_NAME]" at bounding box center [50, 40] width 44 height 7
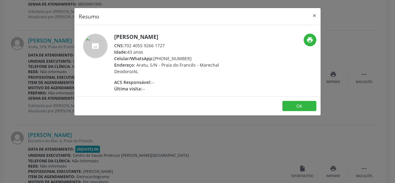
drag, startPoint x: 171, startPoint y: 45, endPoint x: 126, endPoint y: 45, distance: 44.7
click at [126, 45] on div "CNS: 702 4055 9266 1727" at bounding box center [174, 45] width 120 height 6
copy div "702 4055 9266 1727"
click at [315, 13] on button "×" at bounding box center [314, 15] width 12 height 15
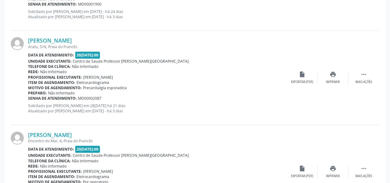
scroll to position [284, 0]
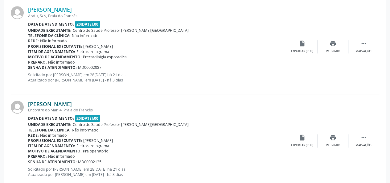
click at [72, 103] on link "[PERSON_NAME]" at bounding box center [50, 104] width 44 height 7
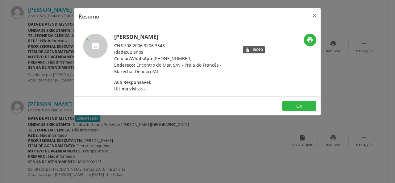
drag, startPoint x: 170, startPoint y: 44, endPoint x: 125, endPoint y: 47, distance: 45.1
click at [125, 47] on div "CNS: 708 2006 9206 3348" at bounding box center [174, 45] width 120 height 6
copy div "708 2006 9206 3348"
click at [315, 18] on button "×" at bounding box center [314, 15] width 12 height 15
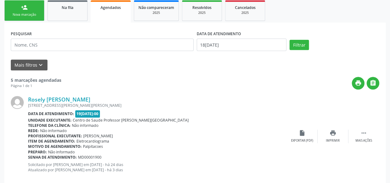
scroll to position [99, 0]
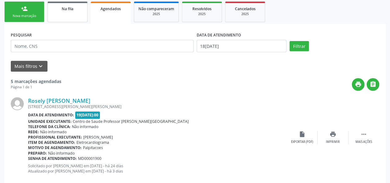
click at [76, 11] on div "Na fila" at bounding box center [67, 8] width 31 height 6
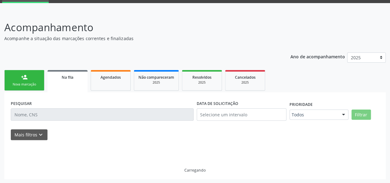
scroll to position [38, 0]
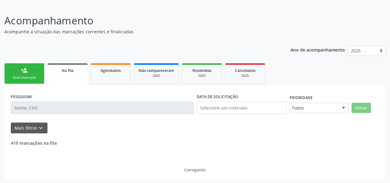
click at [43, 45] on div "Ano de acompanhamento 2025 person_add Nova marcação Na fila Agendados Não compa…" at bounding box center [195, 110] width 382 height 138
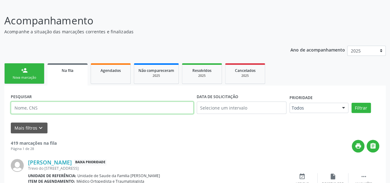
click at [51, 109] on input "text" at bounding box center [102, 107] width 183 height 12
type input "jordy"
click at [352, 103] on button "Filtrar" at bounding box center [361, 108] width 19 height 10
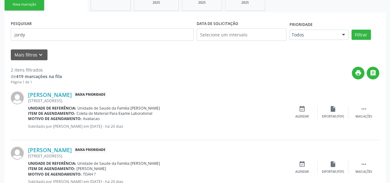
scroll to position [102, 0]
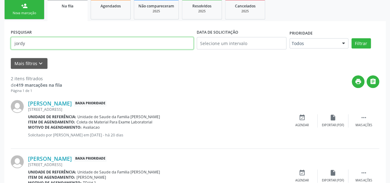
drag, startPoint x: 82, startPoint y: 46, endPoint x: 0, endPoint y: 36, distance: 82.6
click at [0, 36] on div "Acompanhamento Acompanhe a situação das marcações correntes e finalizadas Relat…" at bounding box center [195, 77] width 390 height 274
type input "Janes"
click at [352, 38] on button "Filtrar" at bounding box center [361, 43] width 19 height 10
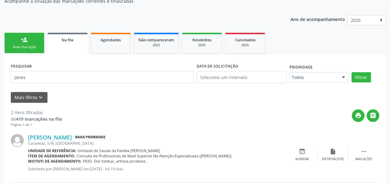
scroll to position [10, 0]
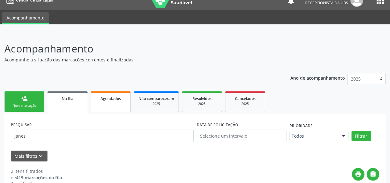
click at [105, 96] on span "Agendados" at bounding box center [111, 98] width 20 height 5
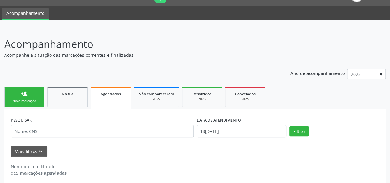
scroll to position [18, 0]
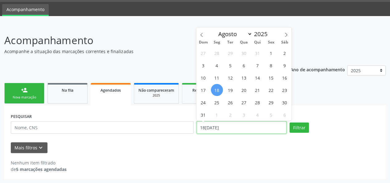
click at [242, 126] on input "18[DATE]" at bounding box center [242, 127] width 90 height 12
click at [271, 56] on span "1" at bounding box center [271, 53] width 12 height 12
type input "[DATE]"
click at [285, 33] on icon at bounding box center [286, 35] width 4 height 4
select select "8"
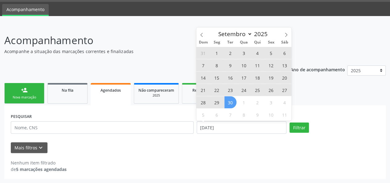
drag, startPoint x: 226, startPoint y: 105, endPoint x: 290, endPoint y: 120, distance: 65.2
click at [226, 105] on span "30" at bounding box center [231, 102] width 12 height 12
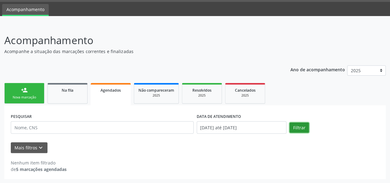
click at [294, 126] on button "Filtrar" at bounding box center [299, 127] width 19 height 10
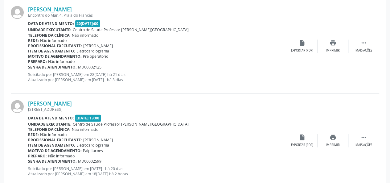
scroll to position [388, 0]
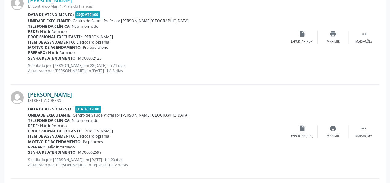
click at [65, 96] on link "[PERSON_NAME]" at bounding box center [50, 94] width 44 height 7
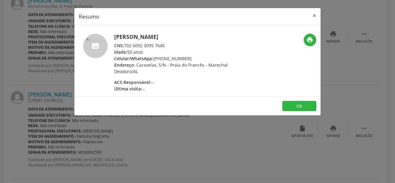
drag, startPoint x: 168, startPoint y: 44, endPoint x: 126, endPoint y: 43, distance: 42.0
click at [126, 43] on div "CNS: 702 6092 3095 7645" at bounding box center [174, 45] width 120 height 6
copy div "702 6092 3095 7645"
click at [318, 15] on button "×" at bounding box center [314, 15] width 12 height 15
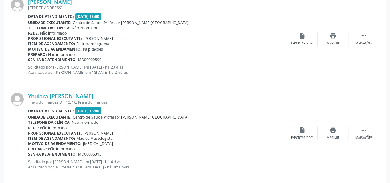
scroll to position [487, 0]
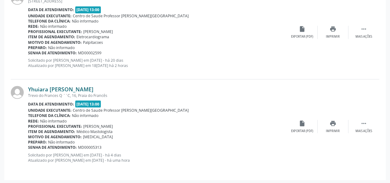
click at [44, 87] on link "Yhuiara [PERSON_NAME]" at bounding box center [60, 89] width 65 height 7
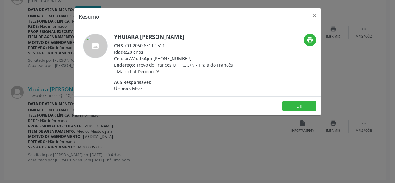
drag, startPoint x: 168, startPoint y: 44, endPoint x: 125, endPoint y: 44, distance: 42.6
click at [125, 44] on div "CNS: 701 2050 6511 1511" at bounding box center [174, 45] width 120 height 6
copy div "701 2050 6511 1511"
click at [314, 17] on button "×" at bounding box center [314, 15] width 12 height 15
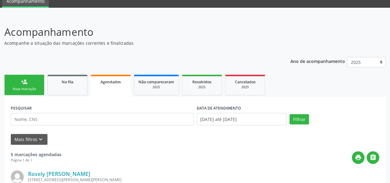
scroll to position [25, 0]
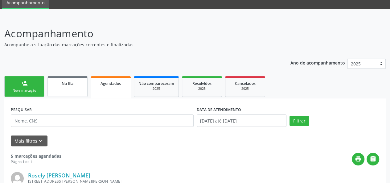
click at [67, 92] on link "Na fila" at bounding box center [67, 86] width 40 height 21
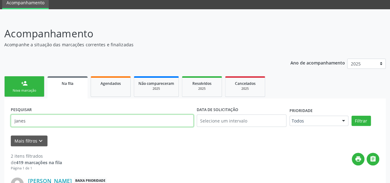
drag, startPoint x: 67, startPoint y: 92, endPoint x: 3, endPoint y: 119, distance: 69.4
click at [3, 119] on div "Acompanhamento Acompanhe a situação das marcações correntes e finalizadas Relat…" at bounding box center [195, 155] width 390 height 274
type input "genival"
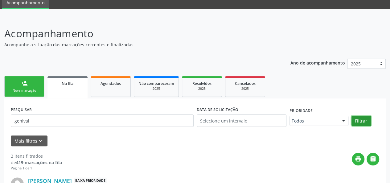
click at [361, 120] on button "Filtrar" at bounding box center [361, 121] width 19 height 10
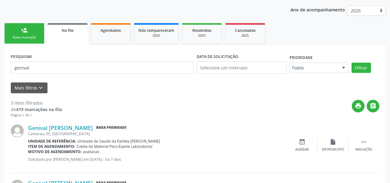
scroll to position [65, 0]
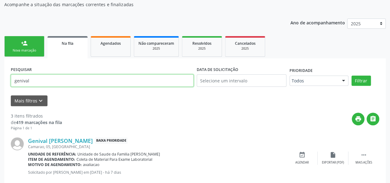
drag, startPoint x: 153, startPoint y: 87, endPoint x: 90, endPoint y: 126, distance: 74.0
click at [150, 87] on div "PESQUISAR genival" at bounding box center [102, 78] width 186 height 26
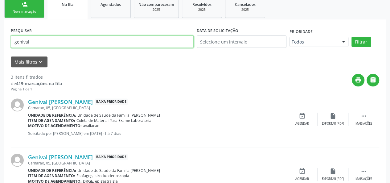
scroll to position [96, 0]
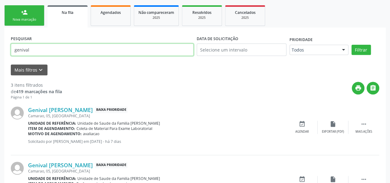
click at [33, 48] on input "genival" at bounding box center [102, 49] width 183 height 12
drag, startPoint x: 37, startPoint y: 52, endPoint x: 5, endPoint y: 48, distance: 32.3
click at [5, 48] on div "PESQUISAR genival DATA DE SOLICITAÇÃO Prioridade Todos Todos Baixa Prioridade M…" at bounding box center [195, 149] width 382 height 244
click at [99, 47] on input "text" at bounding box center [102, 49] width 183 height 12
type input "[PERSON_NAME]"
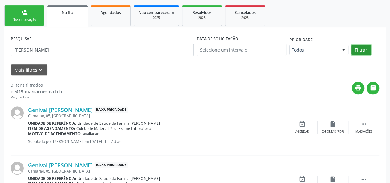
click at [359, 55] on button "Filtrar" at bounding box center [361, 50] width 19 height 10
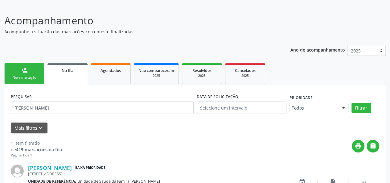
scroll to position [78, 0]
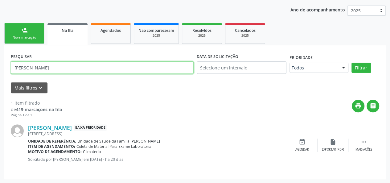
drag, startPoint x: 93, startPoint y: 68, endPoint x: 7, endPoint y: 79, distance: 86.3
click at [7, 79] on div "PESQUISAR [PERSON_NAME] DATA DE SOLICITAÇÃO Prioridade Todos Todos Baixa Priori…" at bounding box center [195, 112] width 382 height 134
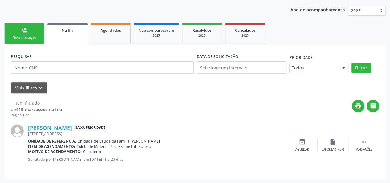
click at [13, 30] on link "person_add Nova marcação" at bounding box center [24, 33] width 40 height 21
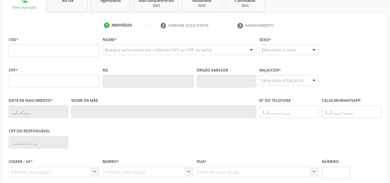
scroll to position [98, 0]
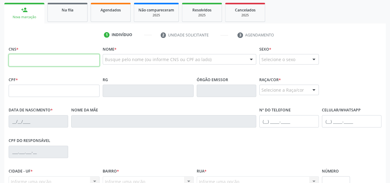
click at [17, 58] on input "text" at bounding box center [54, 60] width 91 height 12
paste input "705 0064 5190 1453"
type input "705 0064 5190 1453"
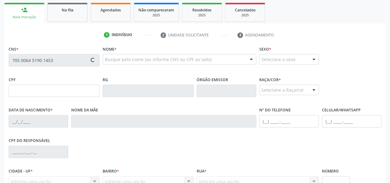
type input "648.479.774-91"
type input "[DATE]"
type input "[PERSON_NAME]"
type input "[PHONE_NUMBER]"
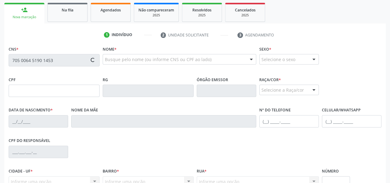
type input "48"
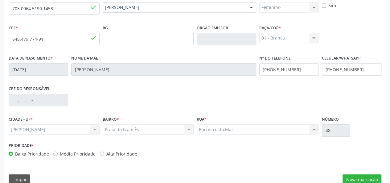
scroll to position [160, 0]
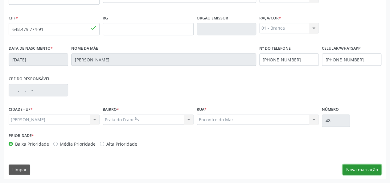
click at [360, 170] on button "Nova marcação" at bounding box center [362, 169] width 39 height 10
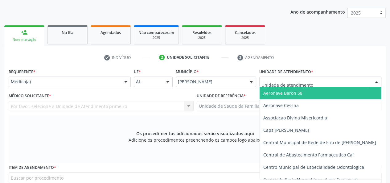
scroll to position [67, 0]
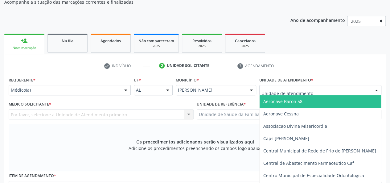
click at [291, 93] on input "text" at bounding box center [315, 93] width 107 height 12
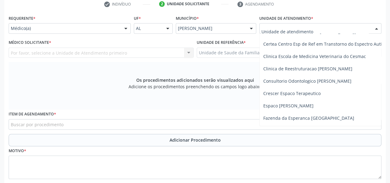
scroll to position [0, 0]
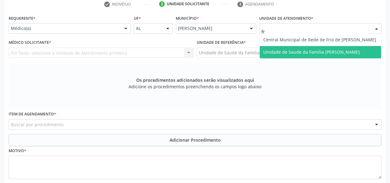
type input "fra"
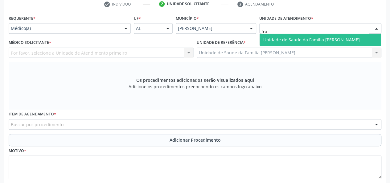
click at [278, 42] on span "Unidade de Saude da Familia [PERSON_NAME]" at bounding box center [311, 40] width 97 height 6
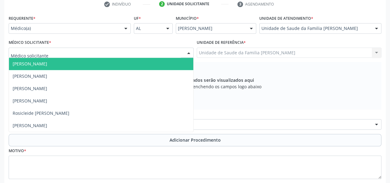
click at [43, 60] on span "[PERSON_NAME]" at bounding box center [101, 64] width 184 height 12
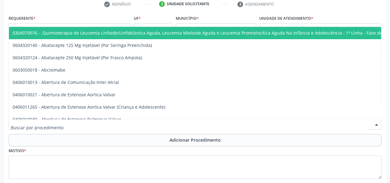
click at [18, 130] on input "text" at bounding box center [190, 127] width 358 height 12
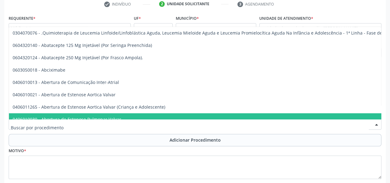
click at [48, 126] on input "text" at bounding box center [190, 127] width 358 height 12
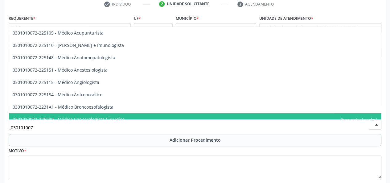
type input "0301010072"
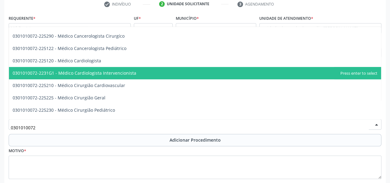
scroll to position [93, 0]
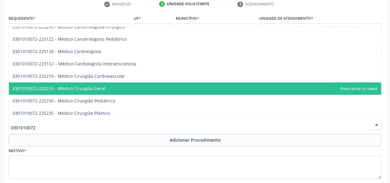
click at [81, 90] on span "0301010072-225225 - Médico Cirurgião Geral" at bounding box center [59, 88] width 93 height 6
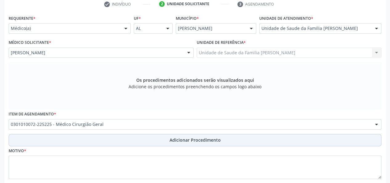
click at [185, 142] on span "Adicionar Procedimento" at bounding box center [195, 140] width 51 height 6
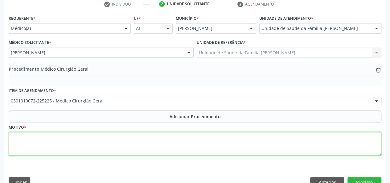
click at [14, 142] on textarea at bounding box center [195, 143] width 373 height 23
click at [17, 135] on textarea at bounding box center [195, 143] width 373 height 23
type textarea "[MEDICAL_DATA] de [PERSON_NAME]"
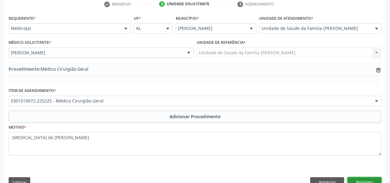
click at [368, 177] on button "Próximo" at bounding box center [365, 182] width 34 height 10
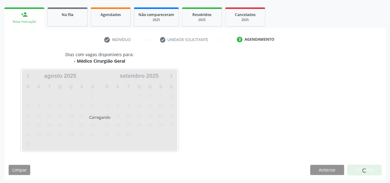
scroll to position [112, 0]
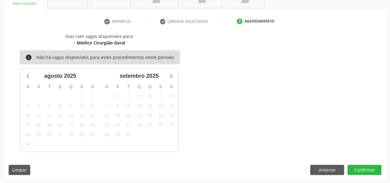
click at [321, 163] on div "Dias com vagas disponíveis para: - Médico Cirurgião Geral info Não há vagas dis…" at bounding box center [195, 106] width 382 height 146
click at [321, 166] on button "Anterior" at bounding box center [327, 170] width 34 height 10
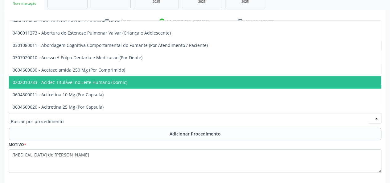
click at [111, 121] on div at bounding box center [195, 118] width 373 height 10
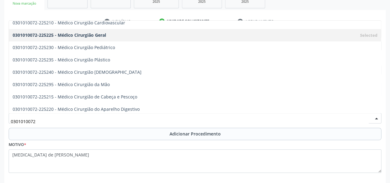
scroll to position [80, 0]
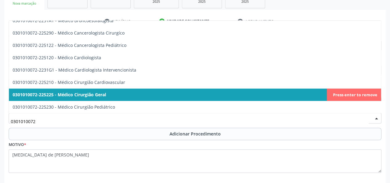
click at [105, 93] on span "0301010072-225225 - Médico Cirurgião Geral" at bounding box center [59, 95] width 93 height 6
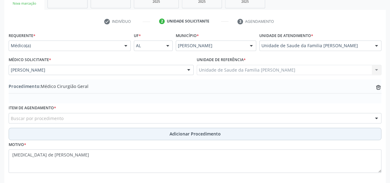
click at [213, 135] on span "Adicionar Procedimento" at bounding box center [195, 133] width 51 height 6
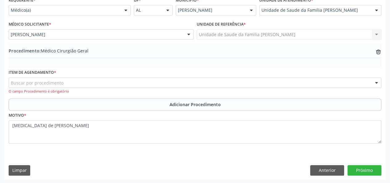
scroll to position [147, 0]
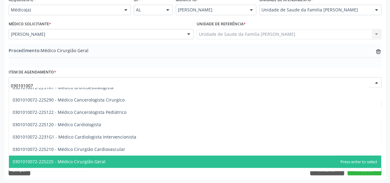
type input "0301010072"
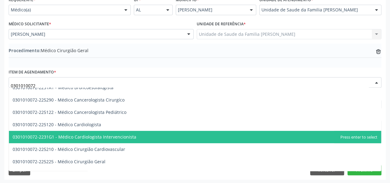
scroll to position [111, 0]
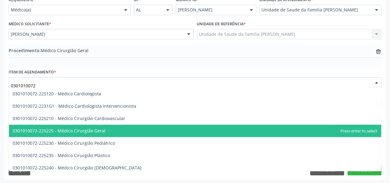
click at [108, 135] on span "0301010072-225225 - Médico Cirurgião Geral" at bounding box center [195, 131] width 372 height 12
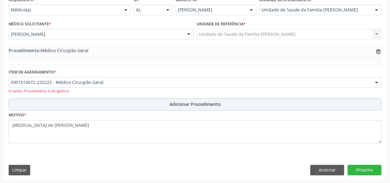
click at [202, 107] on span "Adicionar Procedimento" at bounding box center [195, 104] width 51 height 6
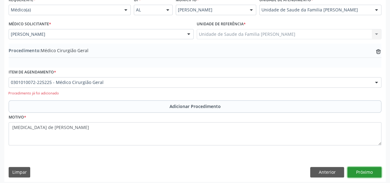
click at [371, 170] on button "Próximo" at bounding box center [365, 172] width 34 height 10
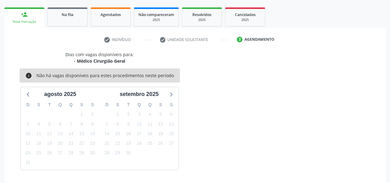
scroll to position [112, 0]
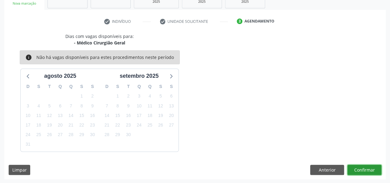
click at [371, 170] on button "Confirmar" at bounding box center [365, 170] width 34 height 10
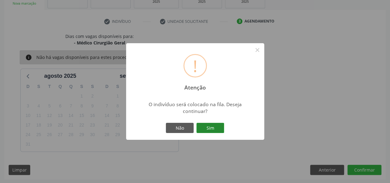
click at [214, 128] on button "Sim" at bounding box center [210, 128] width 28 height 10
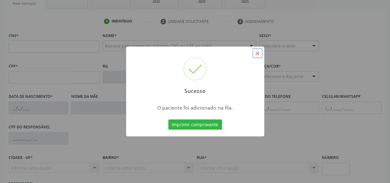
click at [258, 54] on button "×" at bounding box center [257, 53] width 10 height 10
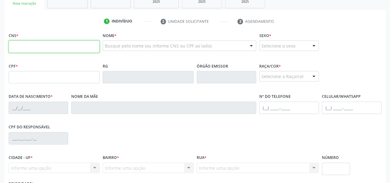
paste input "706 9031 2500 9435"
type input "706 9031 2500 9435"
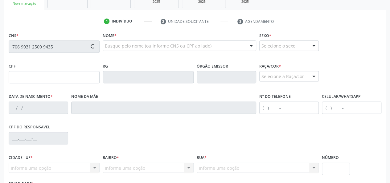
click at [269, 44] on div "Selecione o sexo" at bounding box center [289, 45] width 60 height 10
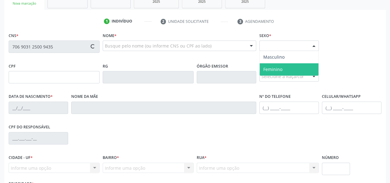
type input "815.387.078-53"
type input "[DATE]"
type input "[PERSON_NAME][DEMOGRAPHIC_DATA]"
type input "[PHONE_NUMBER]"
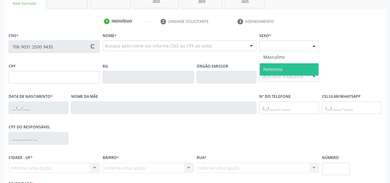
type input "S/N"
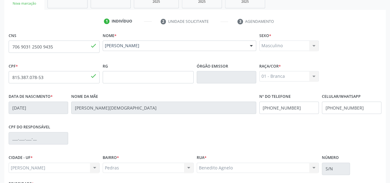
click at [223, 60] on div "Nome * [PERSON_NAME] [PERSON_NAME] CNS: 706 9031 2500 9435 CPF: 815.387.078-53 …" at bounding box center [179, 46] width 157 height 31
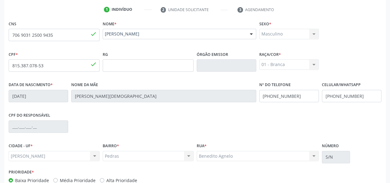
scroll to position [160, 0]
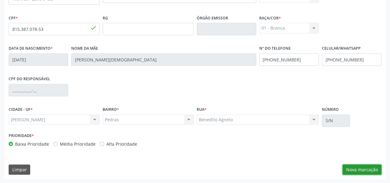
click at [351, 167] on button "Nova marcação" at bounding box center [362, 169] width 39 height 10
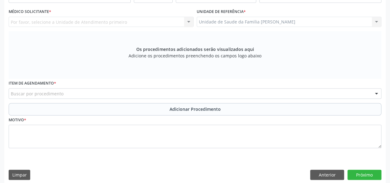
scroll to position [129, 0]
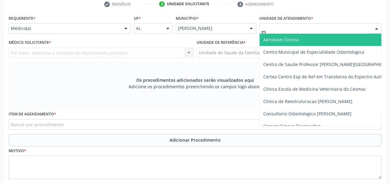
type input "est"
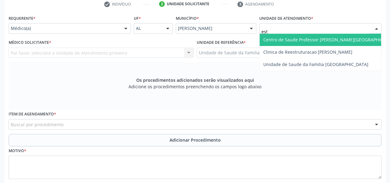
click at [325, 43] on span "Centro de Saude Professor [PERSON_NAME][GEOGRAPHIC_DATA]" at bounding box center [331, 40] width 142 height 12
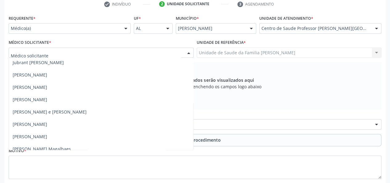
scroll to position [432, 0]
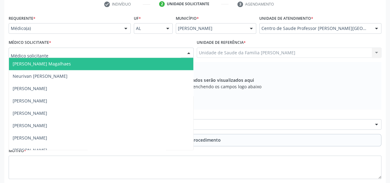
click at [55, 62] on span "[PERSON_NAME] Magalhaes" at bounding box center [42, 64] width 58 height 6
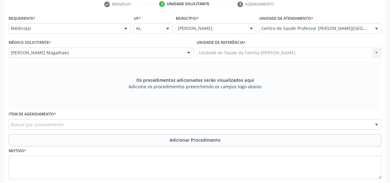
click at [128, 123] on div "Buscar por procedimento" at bounding box center [195, 124] width 373 height 10
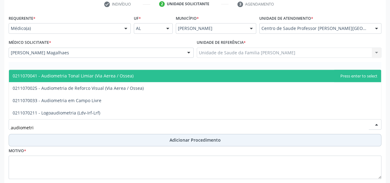
type input "audiometria"
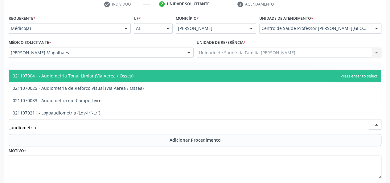
click at [88, 79] on span "0211070041 - Audiometria Tonal Limiar (Via Aerea / Ossea)" at bounding box center [195, 76] width 372 height 12
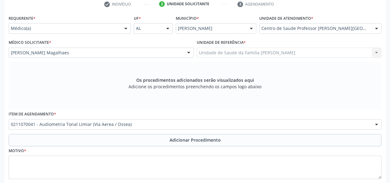
scroll to position [165, 0]
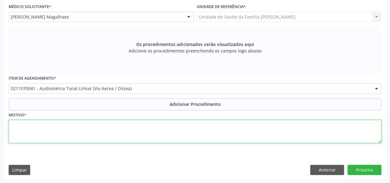
click at [30, 125] on textarea at bounding box center [195, 131] width 373 height 23
type textarea "Avaliacao"
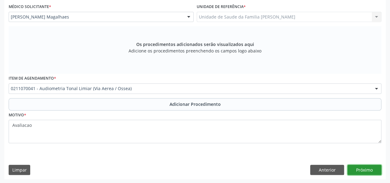
click at [362, 171] on button "Próximo" at bounding box center [365, 170] width 34 height 10
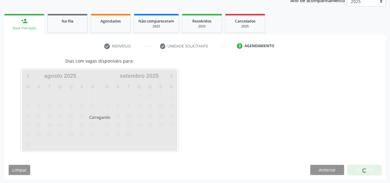
scroll to position [105, 0]
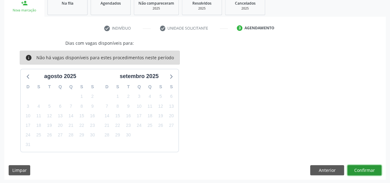
click at [363, 169] on button "Confirmar" at bounding box center [365, 170] width 34 height 10
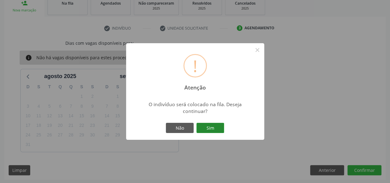
click at [208, 127] on button "Sim" at bounding box center [210, 128] width 28 height 10
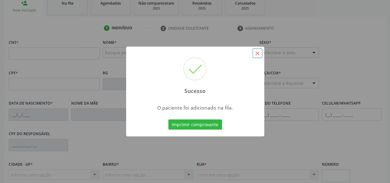
click at [256, 53] on button "×" at bounding box center [257, 53] width 10 height 10
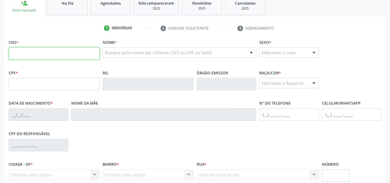
paste input "706 9031 2500 9435"
type input "706 9031 2500 9435"
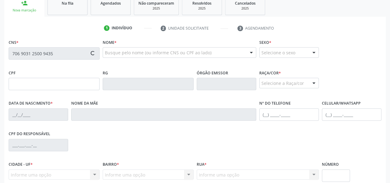
type input "815.387.078-53"
type input "[DATE]"
type input "[PERSON_NAME][DEMOGRAPHIC_DATA]"
type input "[PHONE_NUMBER]"
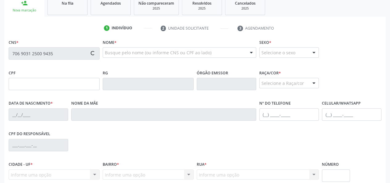
type input "S/N"
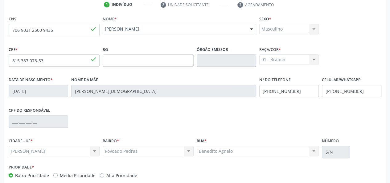
scroll to position [160, 0]
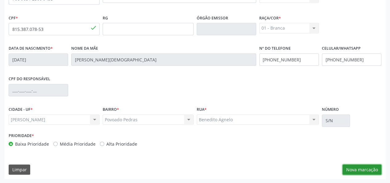
click at [355, 169] on button "Nova marcação" at bounding box center [362, 169] width 39 height 10
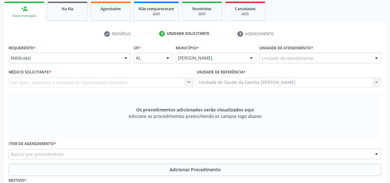
scroll to position [98, 0]
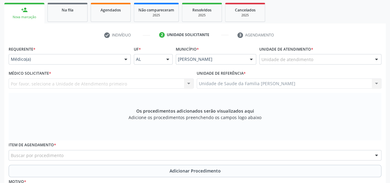
click at [271, 56] on div "Unidade de atendimento" at bounding box center [320, 59] width 122 height 10
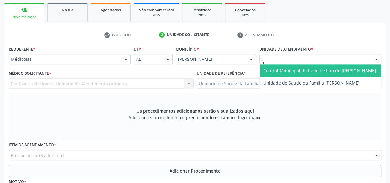
type input "f"
type input "estacio"
click at [309, 70] on span "Centro de Saude Professor [PERSON_NAME][GEOGRAPHIC_DATA]" at bounding box center [330, 71] width 134 height 6
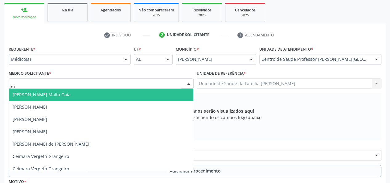
type input "mi"
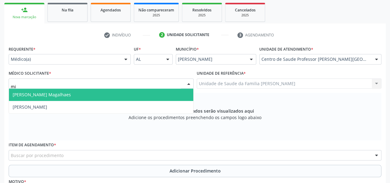
click at [27, 97] on span "[PERSON_NAME] Magalhaes" at bounding box center [42, 95] width 58 height 6
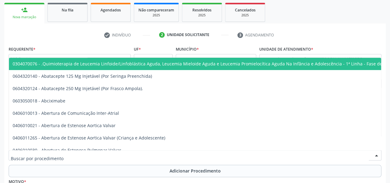
click at [68, 156] on div at bounding box center [195, 155] width 373 height 10
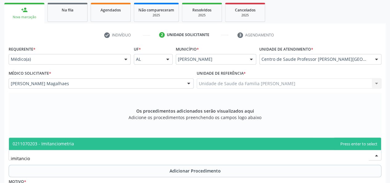
type input "imitancio"
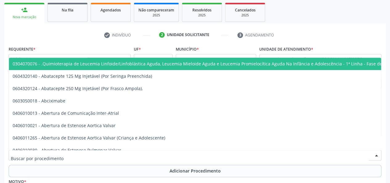
click at [26, 151] on div at bounding box center [195, 155] width 373 height 10
click at [40, 156] on input "text" at bounding box center [190, 158] width 358 height 12
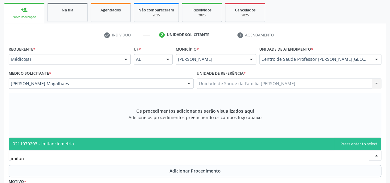
type input "imitanc"
click at [48, 141] on span "0211070203 - Imitanciometria" at bounding box center [43, 144] width 61 height 6
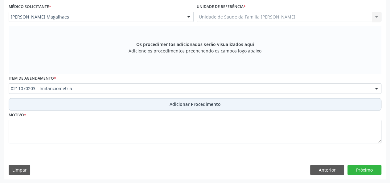
click at [199, 103] on span "Adicionar Procedimento" at bounding box center [195, 104] width 51 height 6
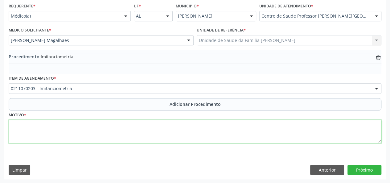
click at [17, 124] on textarea at bounding box center [195, 131] width 373 height 23
type textarea "Avaliacao"
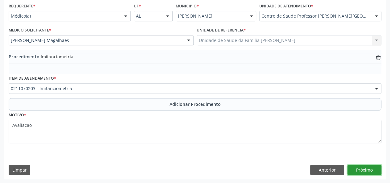
click at [362, 174] on button "Próximo" at bounding box center [365, 170] width 34 height 10
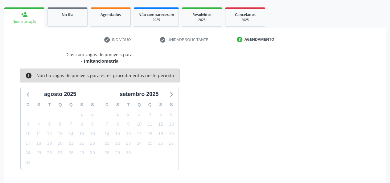
scroll to position [112, 0]
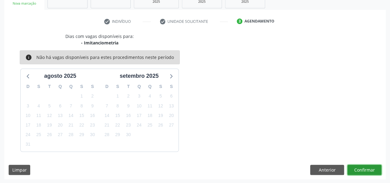
click at [370, 169] on button "Confirmar" at bounding box center [365, 170] width 34 height 10
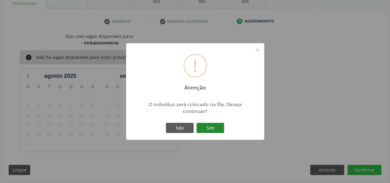
click at [208, 127] on button "Sim" at bounding box center [210, 128] width 28 height 10
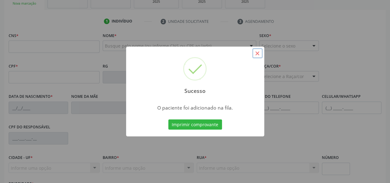
click at [255, 53] on button "×" at bounding box center [257, 53] width 10 height 10
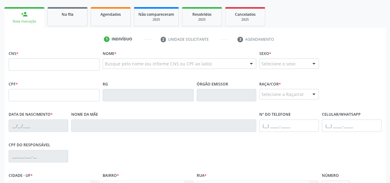
scroll to position [81, 0]
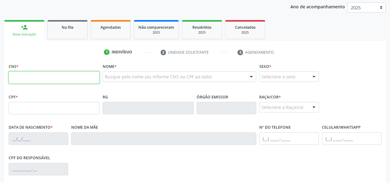
paste input "708 9017 4124 8614"
type input "708 9017 4124 8614"
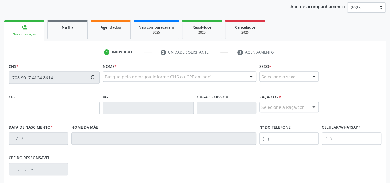
type input "667.188.561-34"
type input "19[DATE]"
type input "[PERSON_NAME]"
type input "[PHONE_NUMBER]"
type input "S/N"
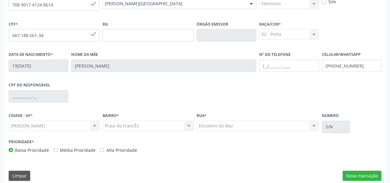
scroll to position [160, 0]
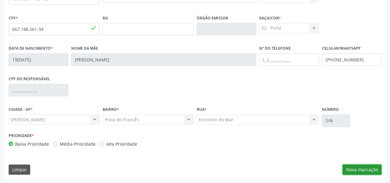
click at [363, 169] on button "Nova marcação" at bounding box center [362, 169] width 39 height 10
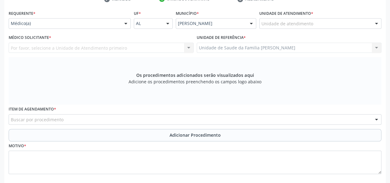
scroll to position [98, 0]
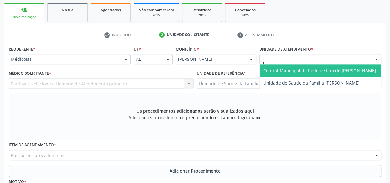
type input "fra"
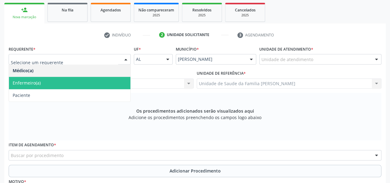
click at [23, 84] on span "Enfermeiro(a)" at bounding box center [27, 83] width 28 height 6
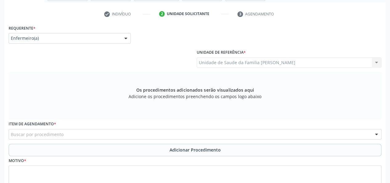
scroll to position [129, 0]
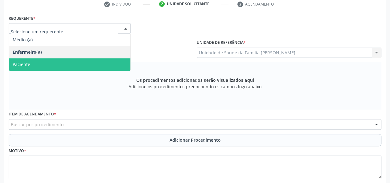
click at [27, 63] on span "Paciente" at bounding box center [22, 64] width 18 height 6
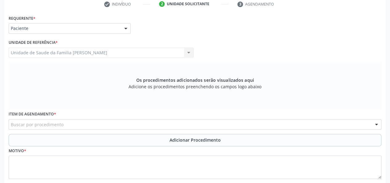
click at [40, 50] on div "Unidade de Saude da Familia [PERSON_NAME] Unidade de Saude da Familia [PERSON_N…" at bounding box center [101, 52] width 185 height 10
click at [186, 53] on div "Unidade de Saude da Familia [PERSON_NAME] Unidade de Saude da Familia [PERSON_N…" at bounding box center [101, 52] width 185 height 10
click at [188, 52] on div "Unidade de Saude da Familia [PERSON_NAME] Unidade de Saude da Familia [PERSON_N…" at bounding box center [101, 52] width 185 height 10
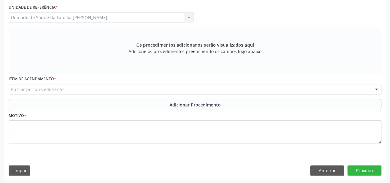
scroll to position [165, 0]
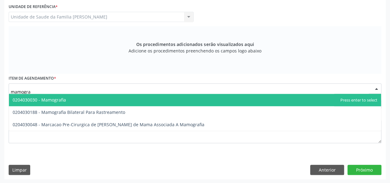
type input "mamograf"
click at [48, 100] on span "0204030030 - Mamografia" at bounding box center [39, 100] width 53 height 6
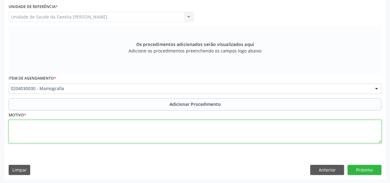
click at [26, 131] on textarea at bounding box center [195, 131] width 373 height 23
type textarea "Rastreio"
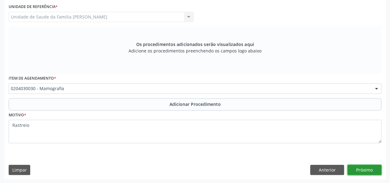
click at [363, 168] on button "Próximo" at bounding box center [365, 170] width 34 height 10
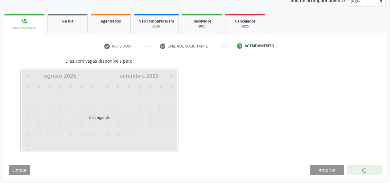
scroll to position [105, 0]
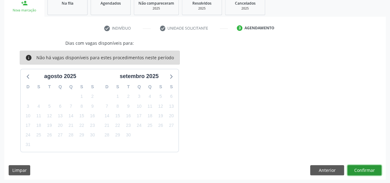
click at [363, 168] on button "Confirmar" at bounding box center [365, 170] width 34 height 10
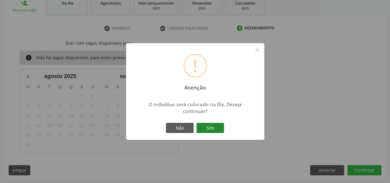
drag, startPoint x: 213, startPoint y: 128, endPoint x: 236, endPoint y: 128, distance: 22.2
click at [213, 128] on button "Sim" at bounding box center [210, 128] width 28 height 10
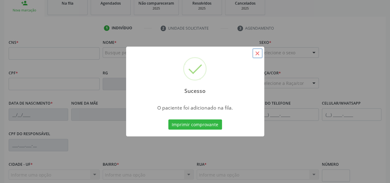
click at [259, 53] on button "×" at bounding box center [257, 53] width 10 height 10
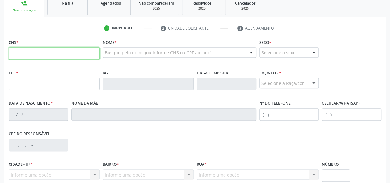
paste input "708 9017 4124 8614"
type input "708 9017 4124 8614"
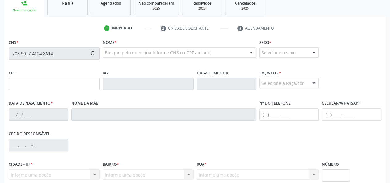
type input "667.188.561-34"
type input "19[DATE]"
type input "[PERSON_NAME]"
type input "[PHONE_NUMBER]"
type input "S/N"
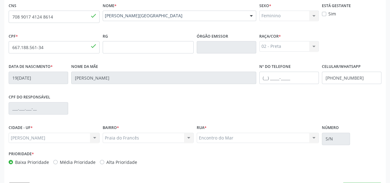
scroll to position [160, 0]
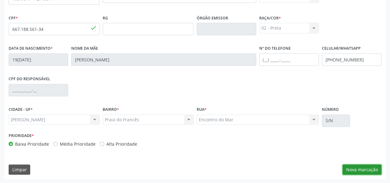
click at [349, 169] on button "Nova marcação" at bounding box center [362, 169] width 39 height 10
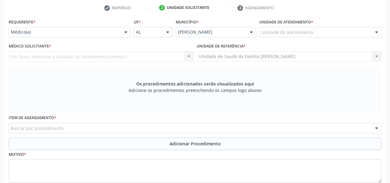
scroll to position [98, 0]
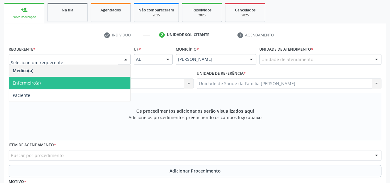
click at [20, 82] on span "Enfermeiro(a)" at bounding box center [27, 83] width 28 height 6
